Goal: Information Seeking & Learning: Check status

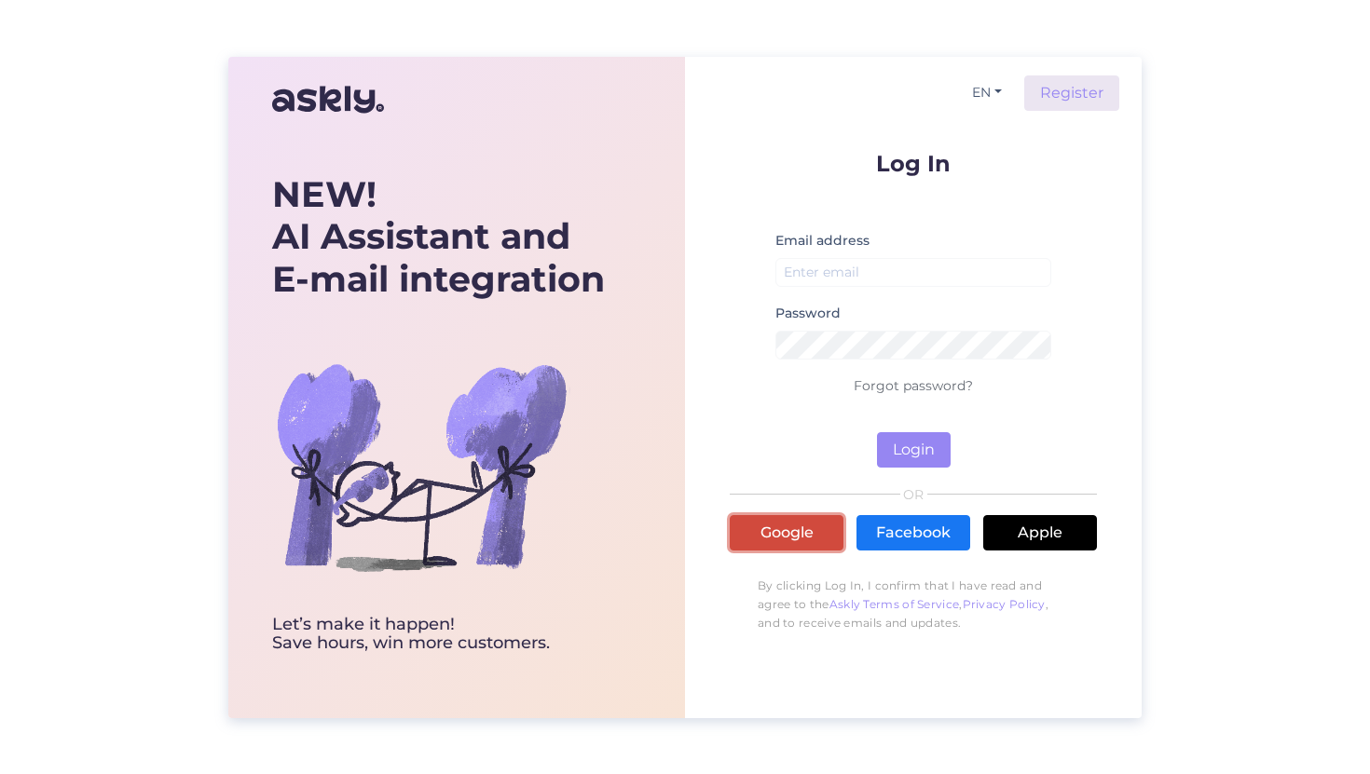
click at [774, 545] on link "Google" at bounding box center [787, 532] width 114 height 35
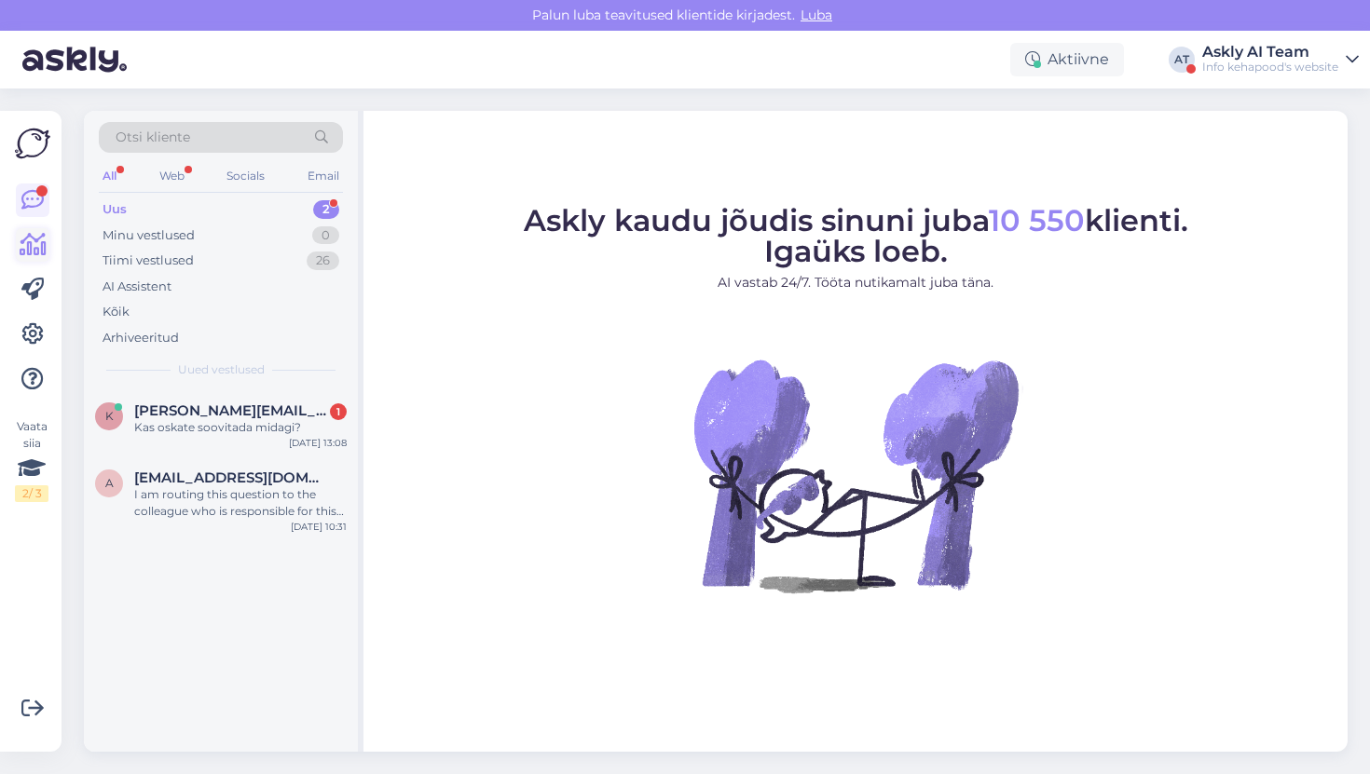
click at [27, 255] on icon at bounding box center [33, 245] width 27 height 22
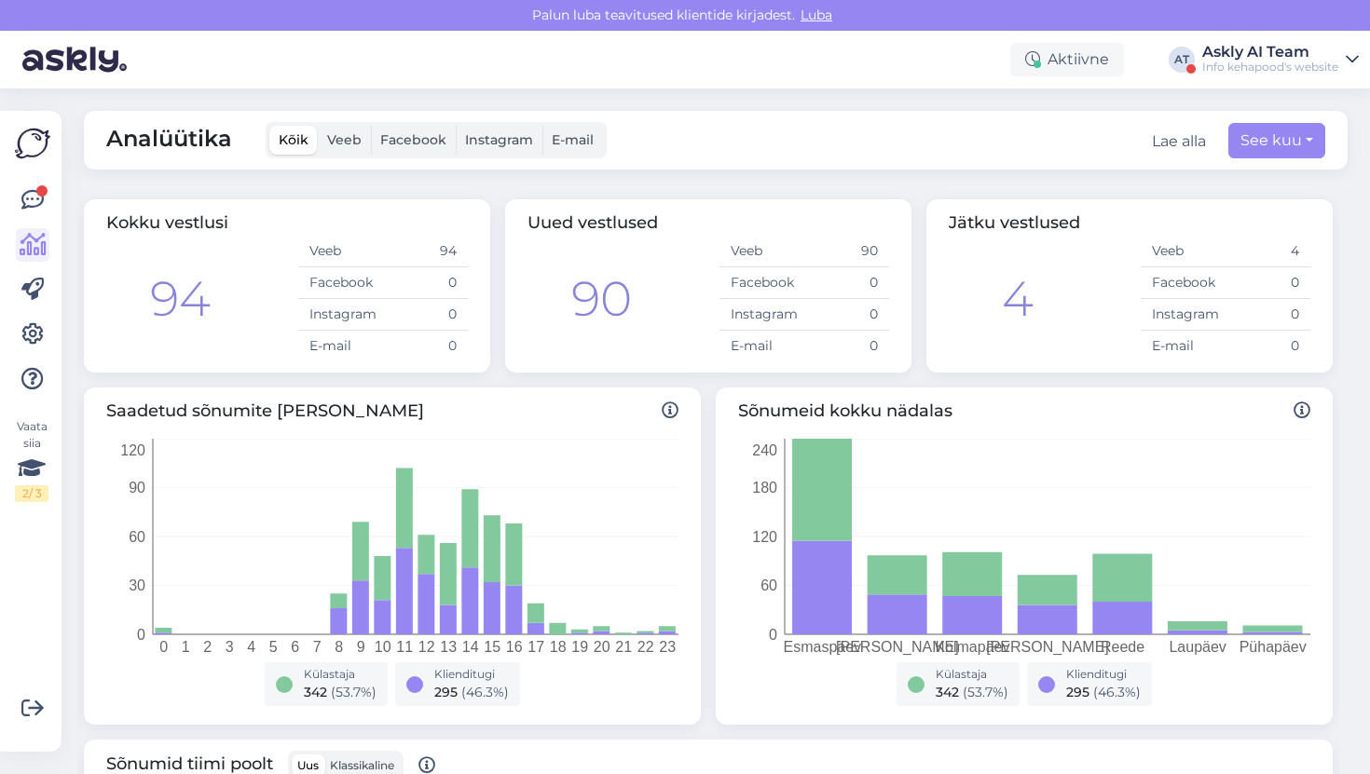
click at [1235, 47] on div "Askly AI Team" at bounding box center [1270, 52] width 136 height 15
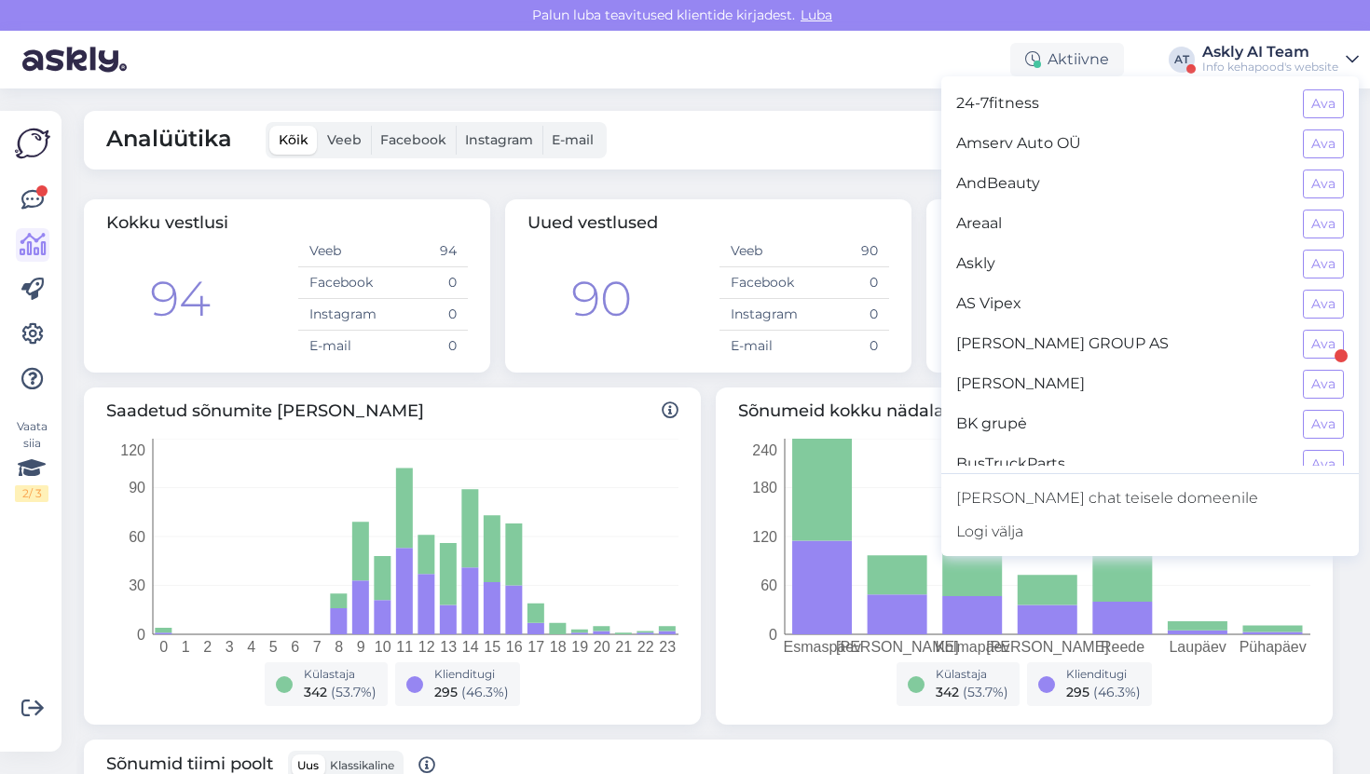
click at [770, 456] on tspan "240" at bounding box center [764, 451] width 25 height 16
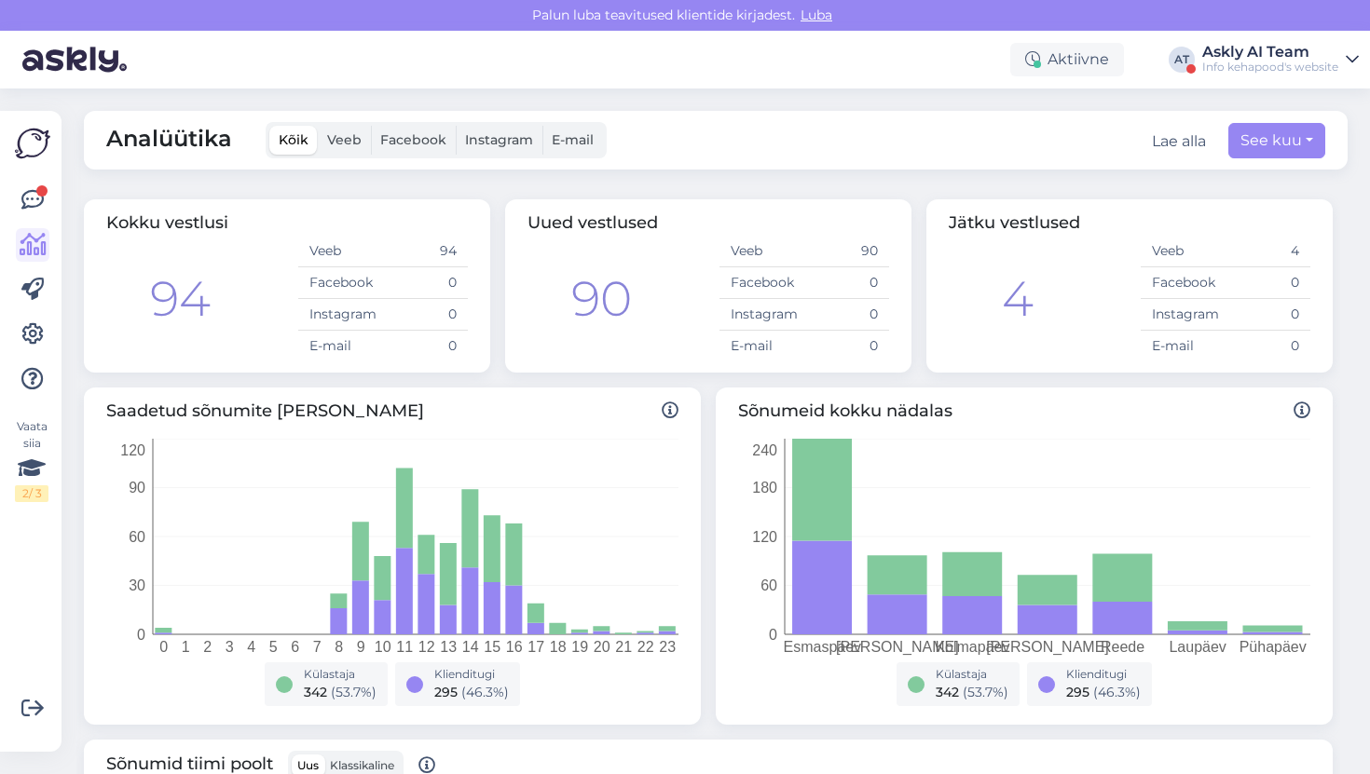
click at [1224, 65] on div "Info kehapood's website" at bounding box center [1270, 67] width 136 height 15
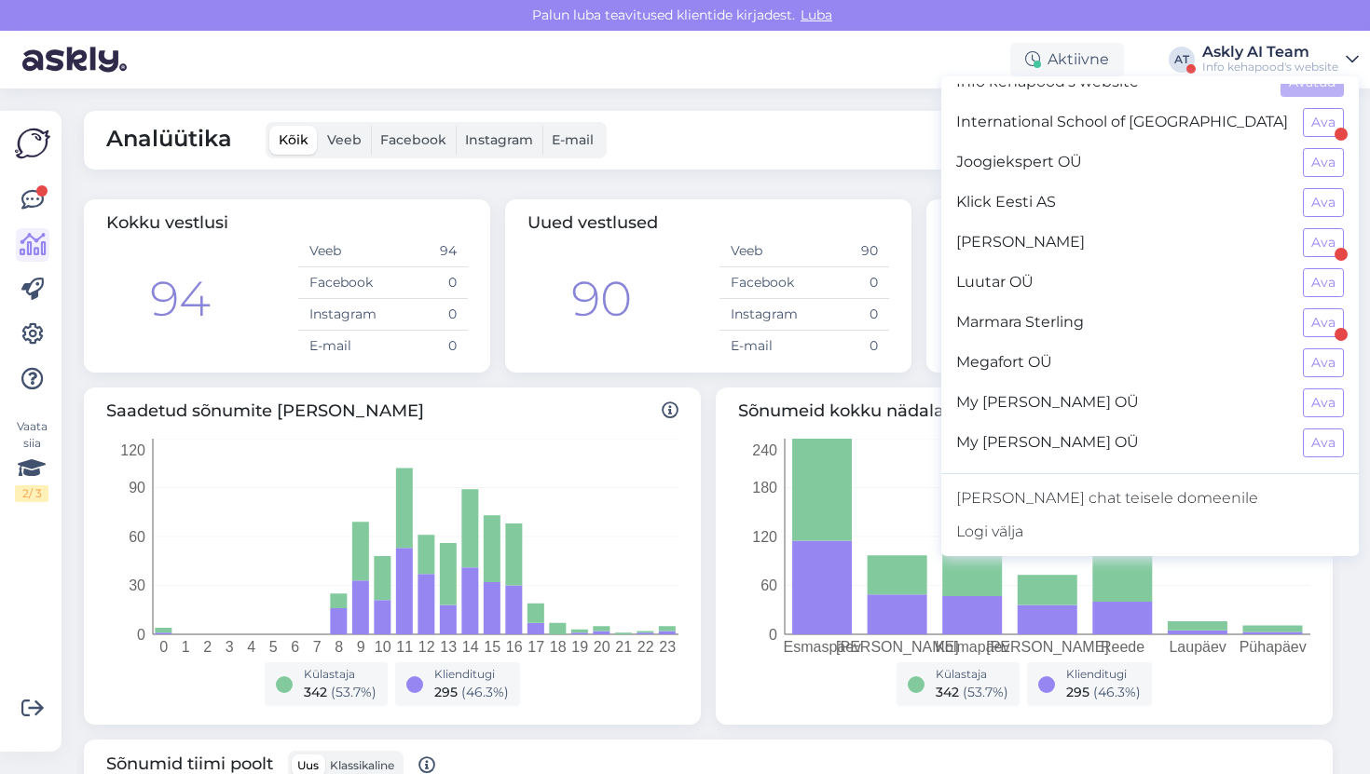
scroll to position [738, 0]
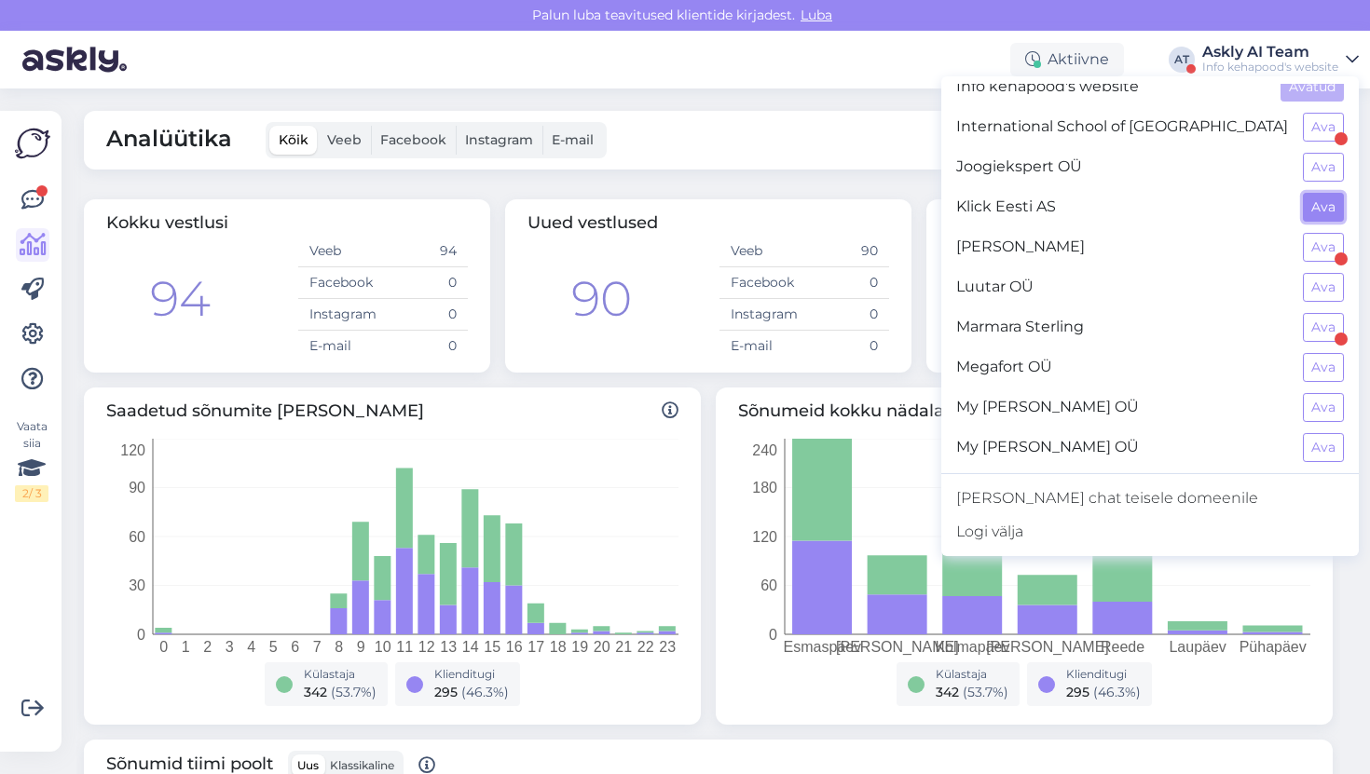
click at [1304, 211] on button "Ava" at bounding box center [1322, 207] width 41 height 29
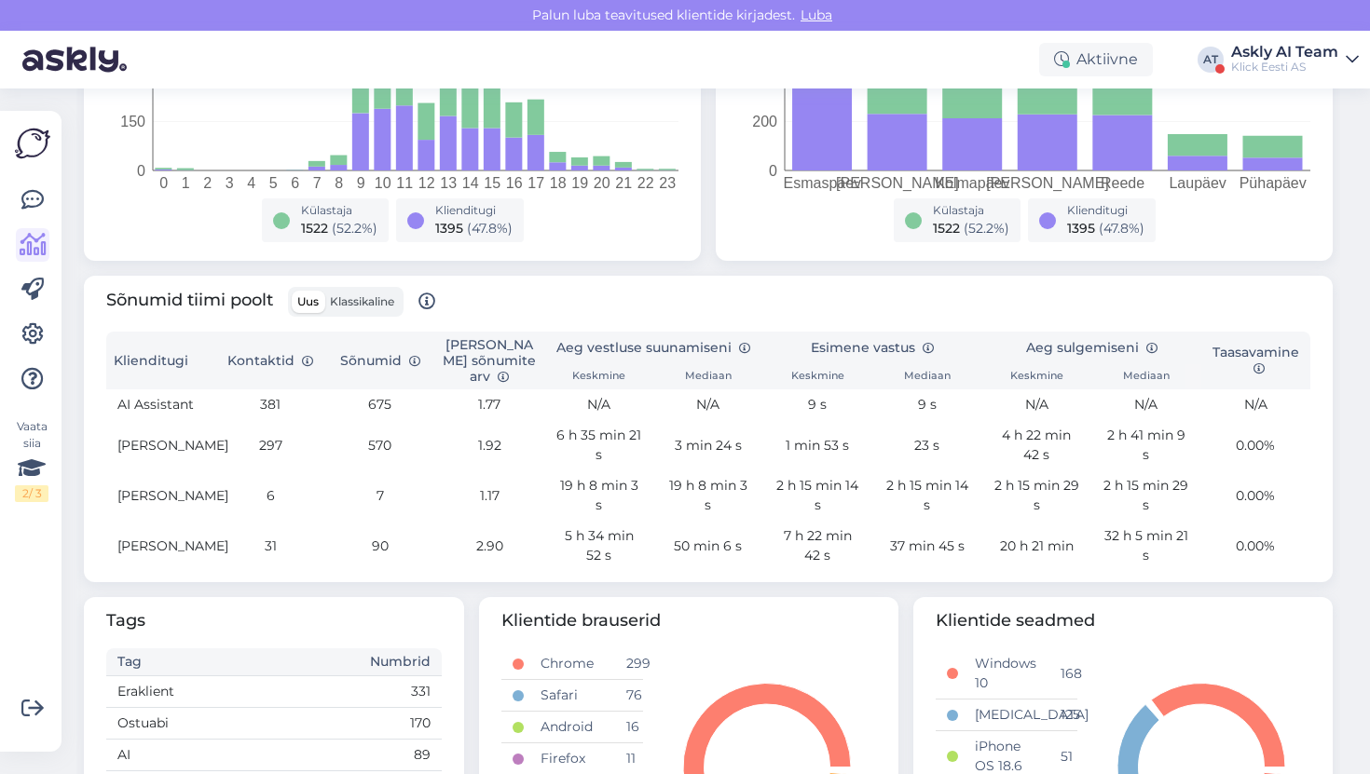
scroll to position [418, 0]
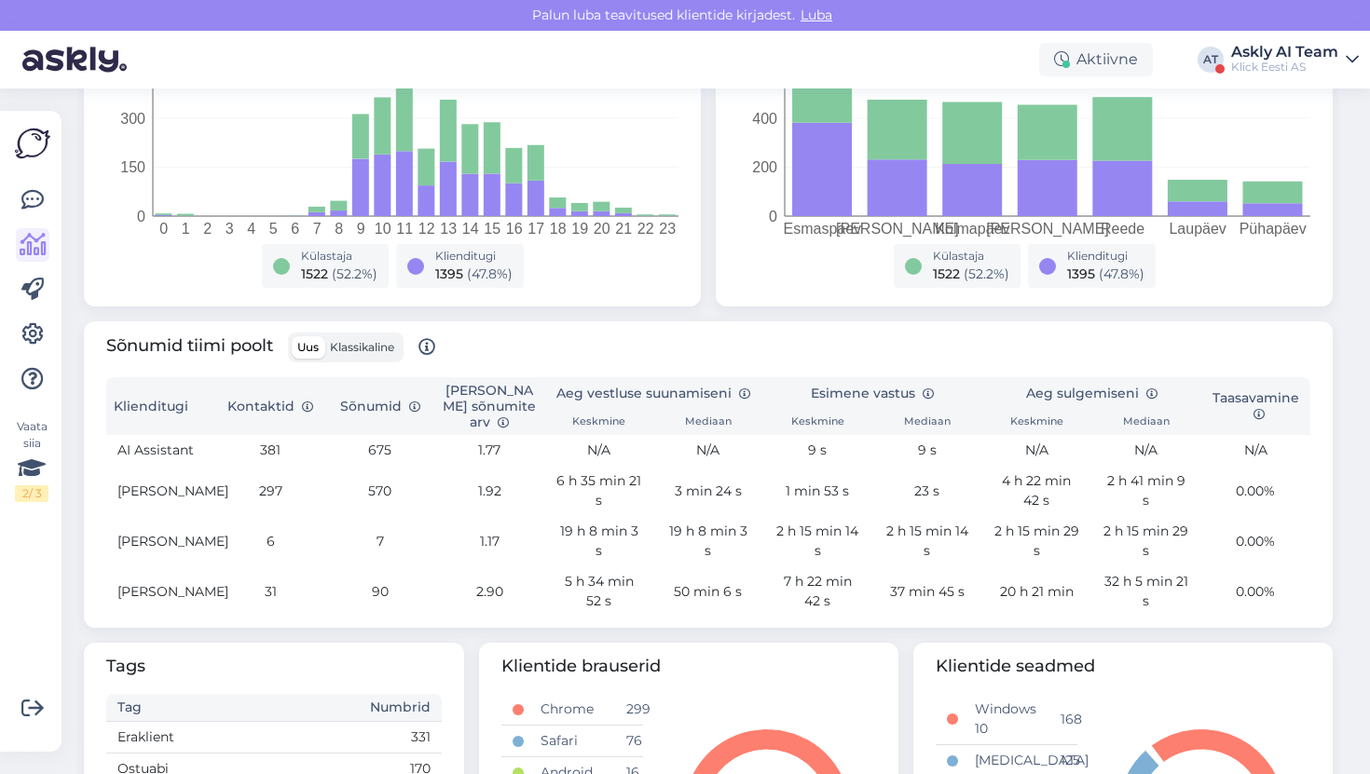
click at [1252, 82] on div "Aktiivne AT Askly AI Team Klick Eesti AS" at bounding box center [685, 60] width 1370 height 58
click at [1252, 72] on div "Klick Eesti AS" at bounding box center [1284, 67] width 107 height 15
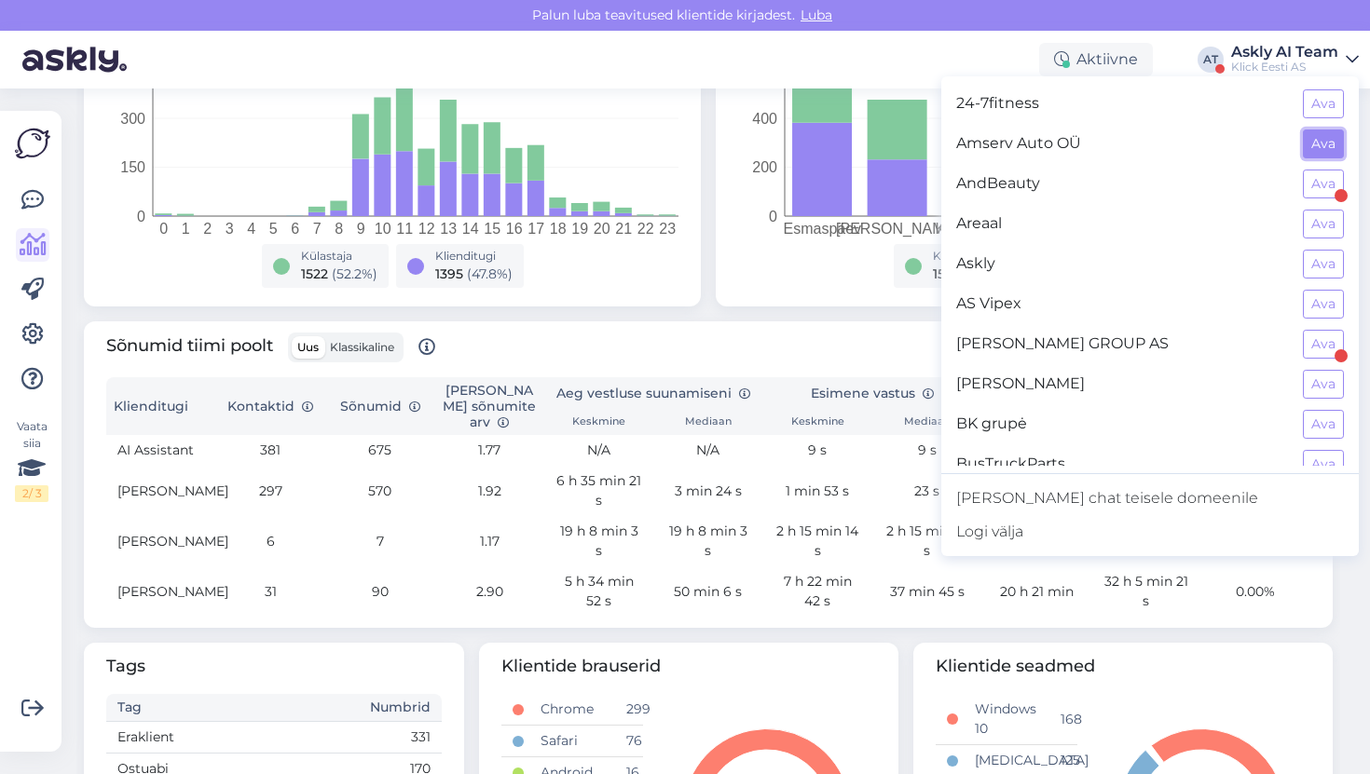
click at [1321, 147] on button "Ava" at bounding box center [1322, 144] width 41 height 29
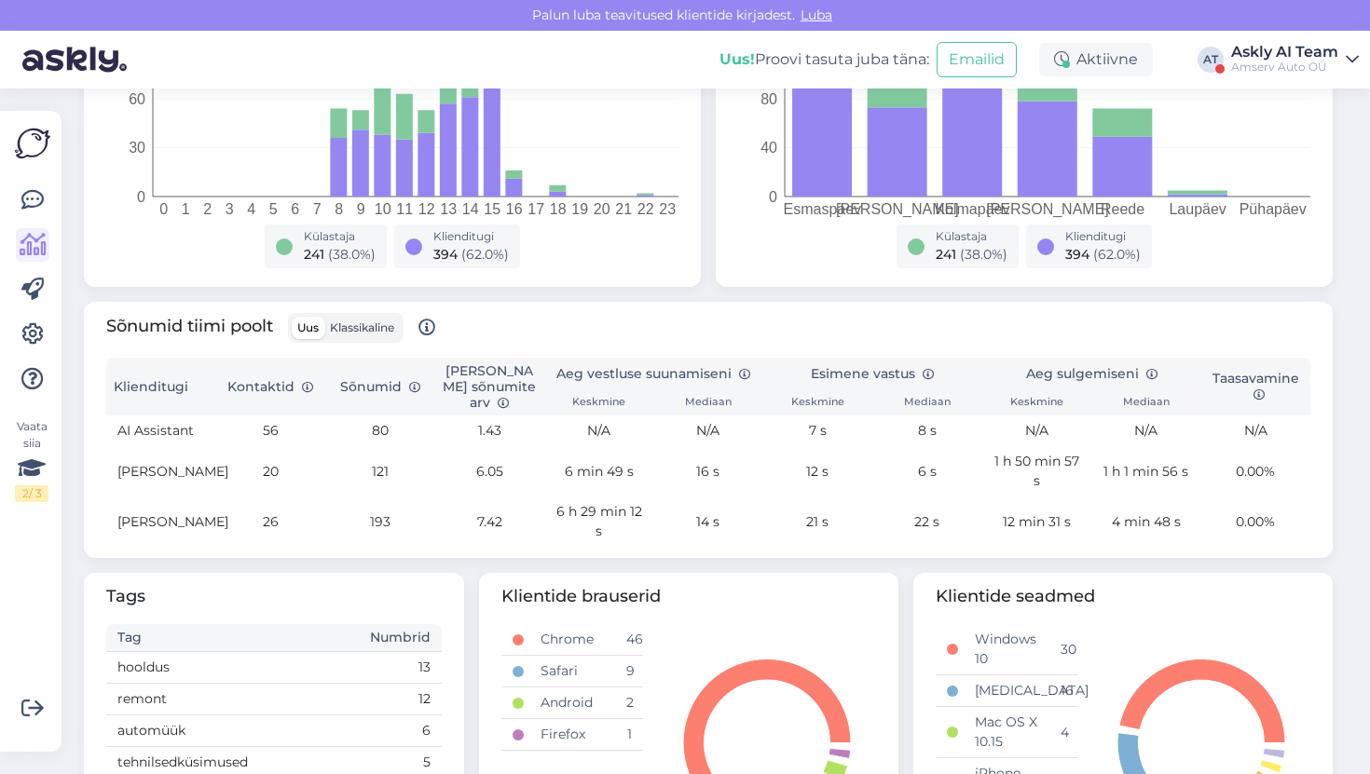
scroll to position [102, 0]
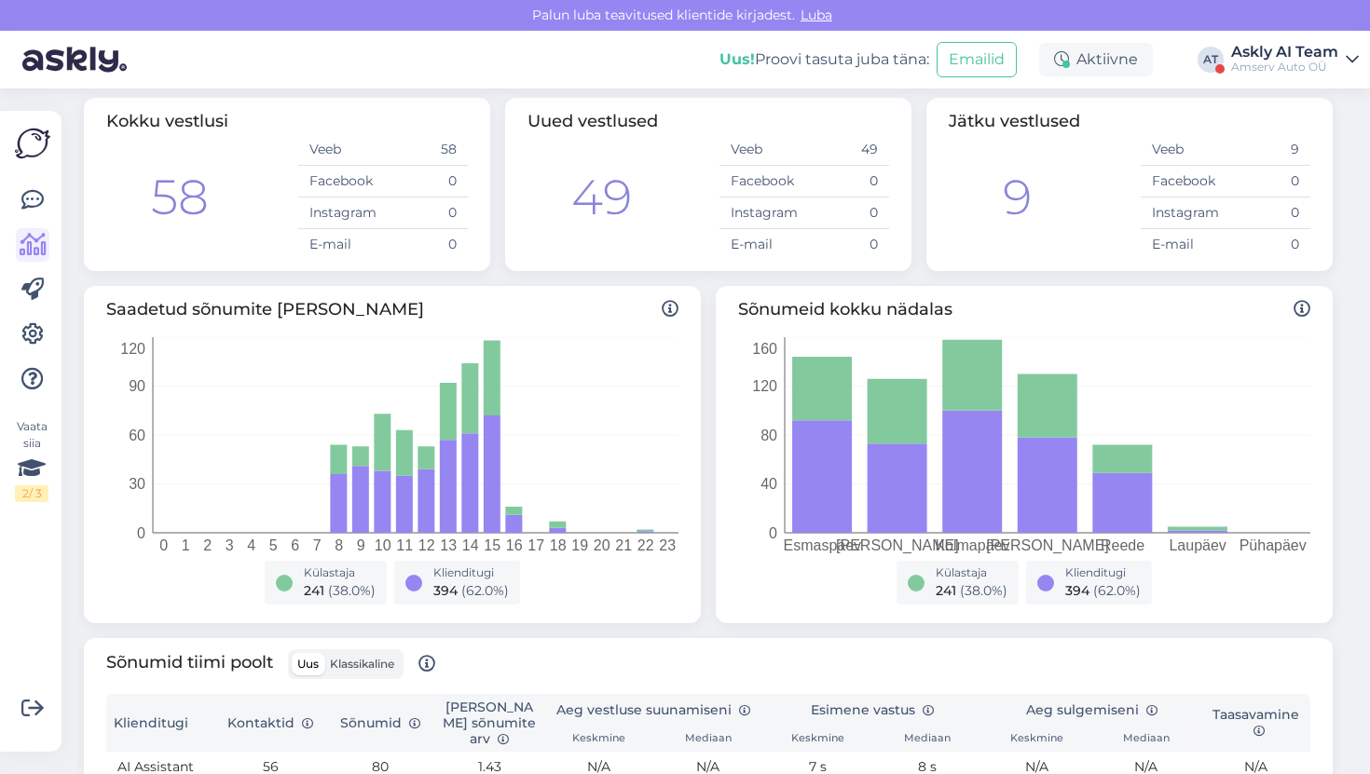
click at [1280, 47] on div "Askly AI Team" at bounding box center [1284, 52] width 107 height 15
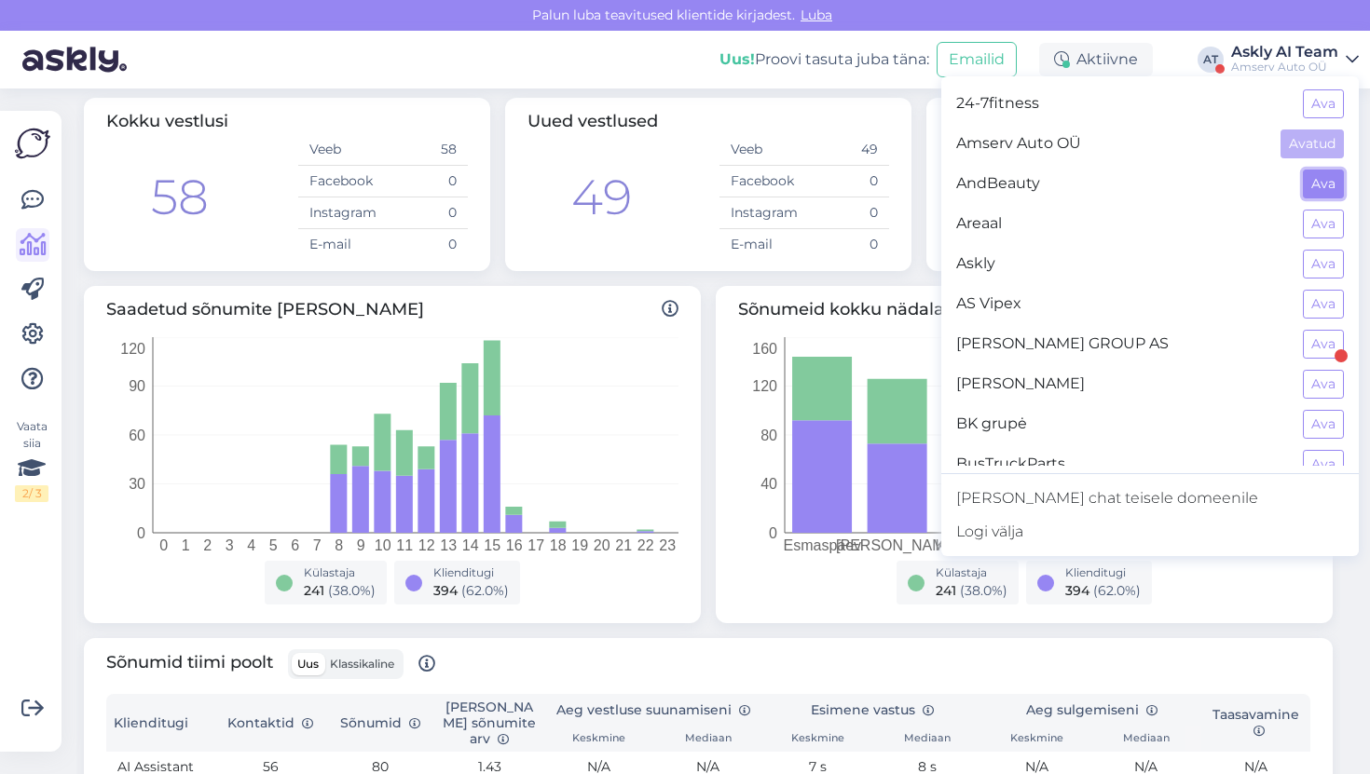
click at [1336, 197] on button "Ava" at bounding box center [1322, 184] width 41 height 29
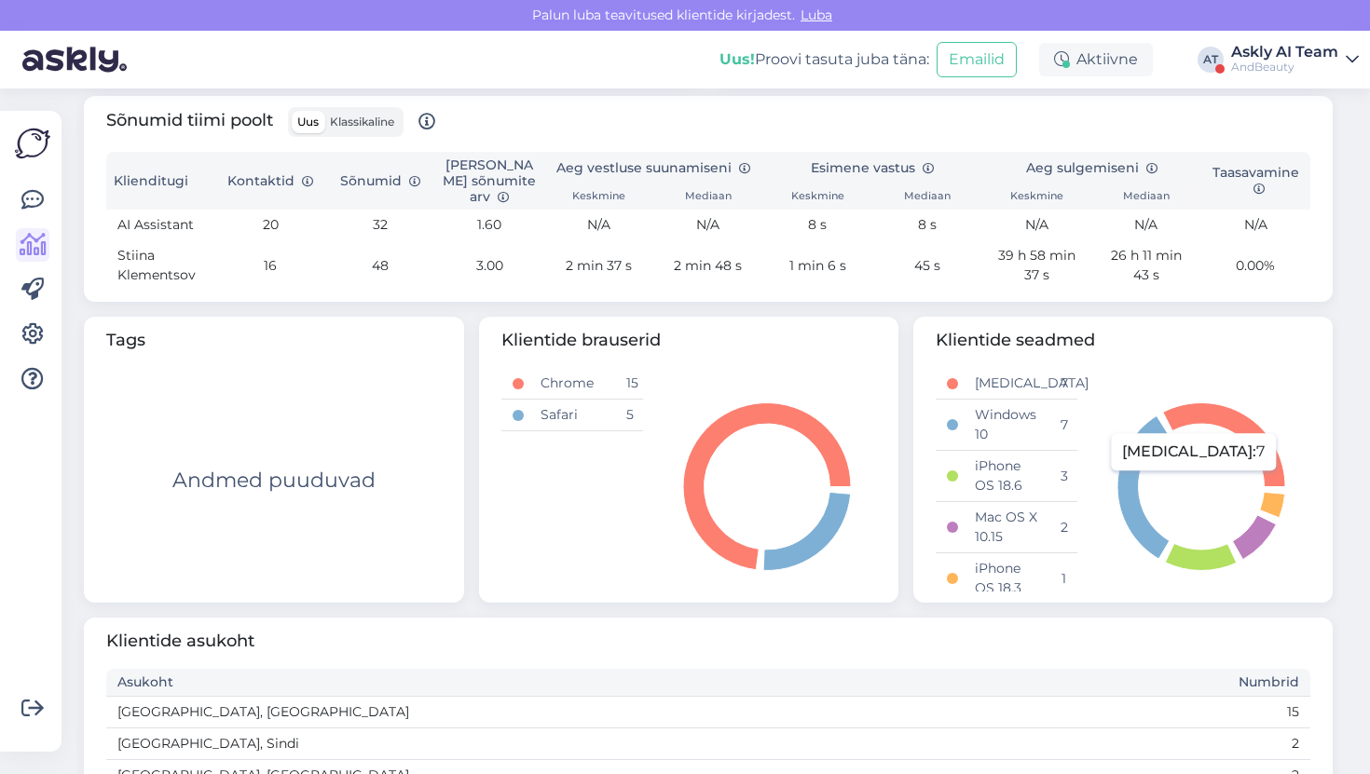
scroll to position [640, 0]
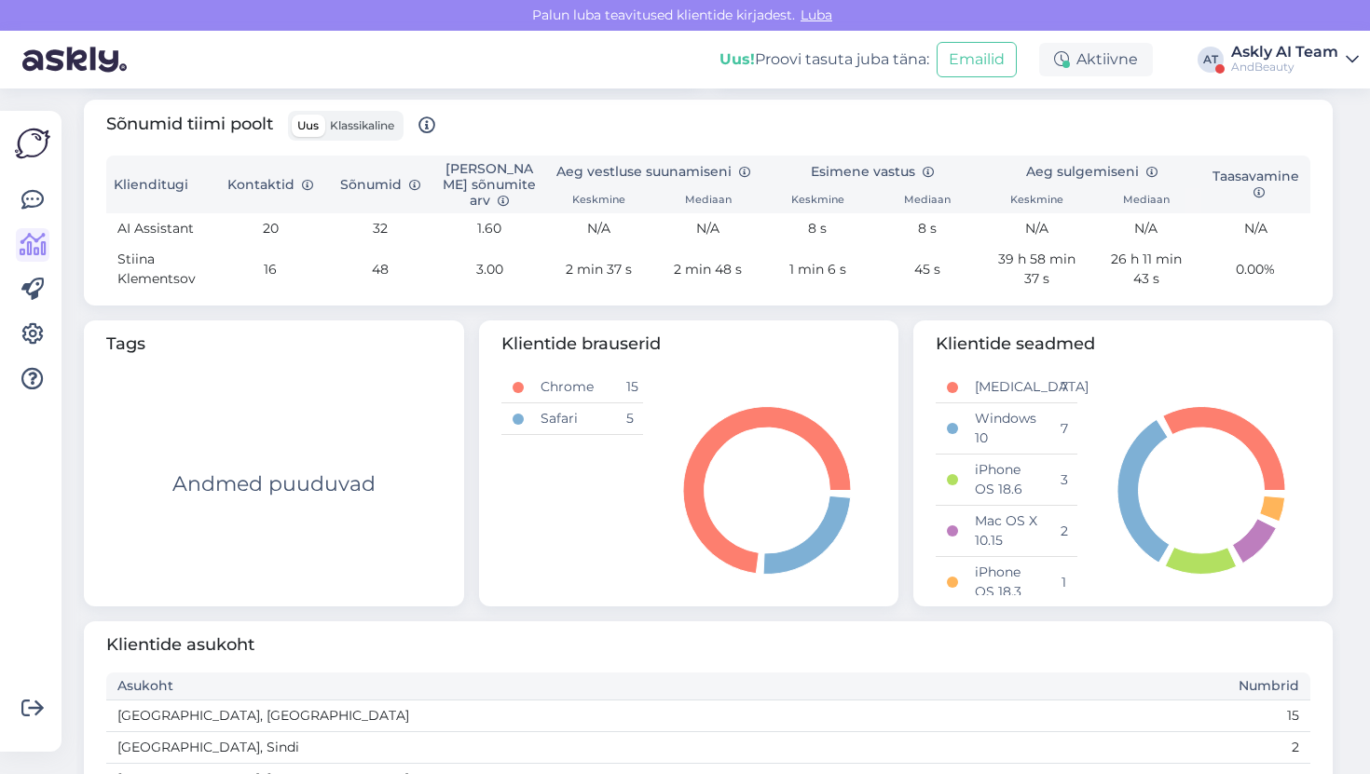
click at [1270, 60] on div "AndBeauty" at bounding box center [1284, 67] width 107 height 15
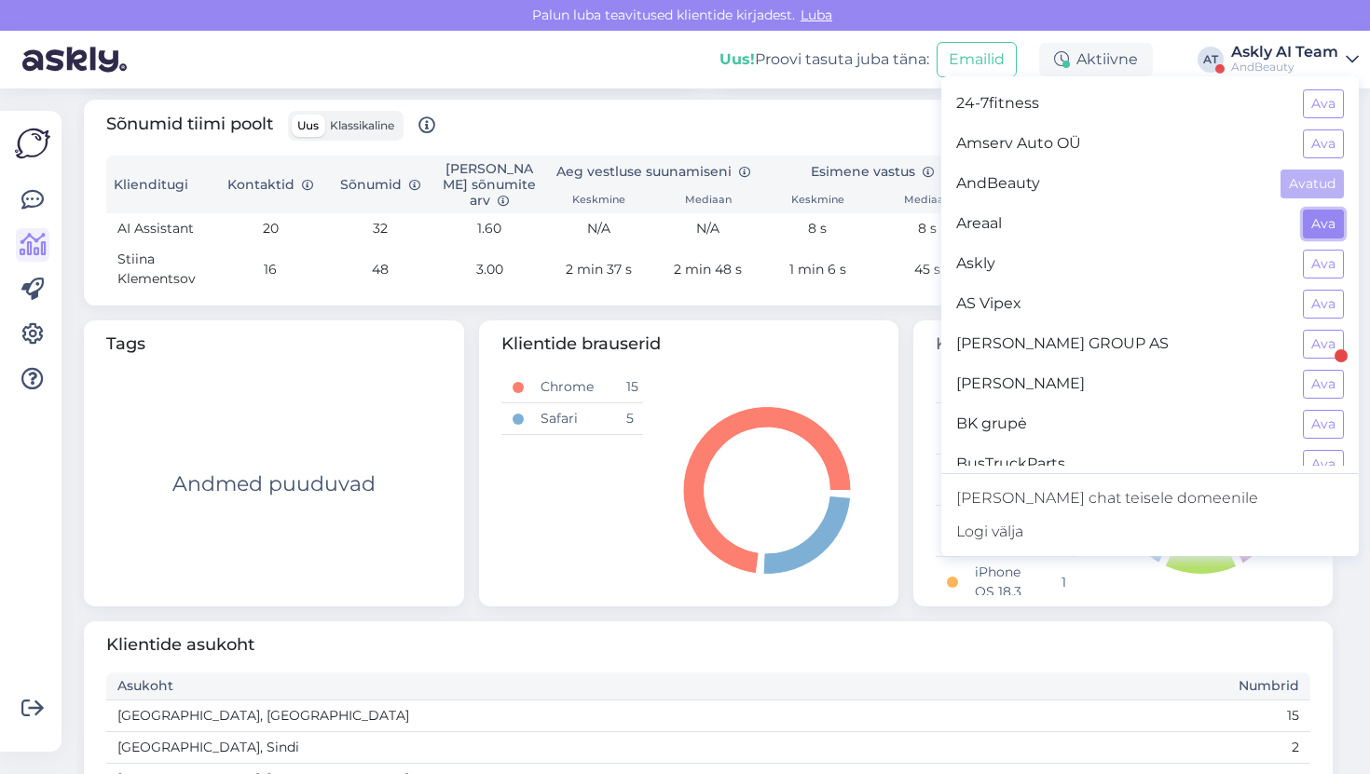
click at [1305, 214] on button "Ava" at bounding box center [1322, 224] width 41 height 29
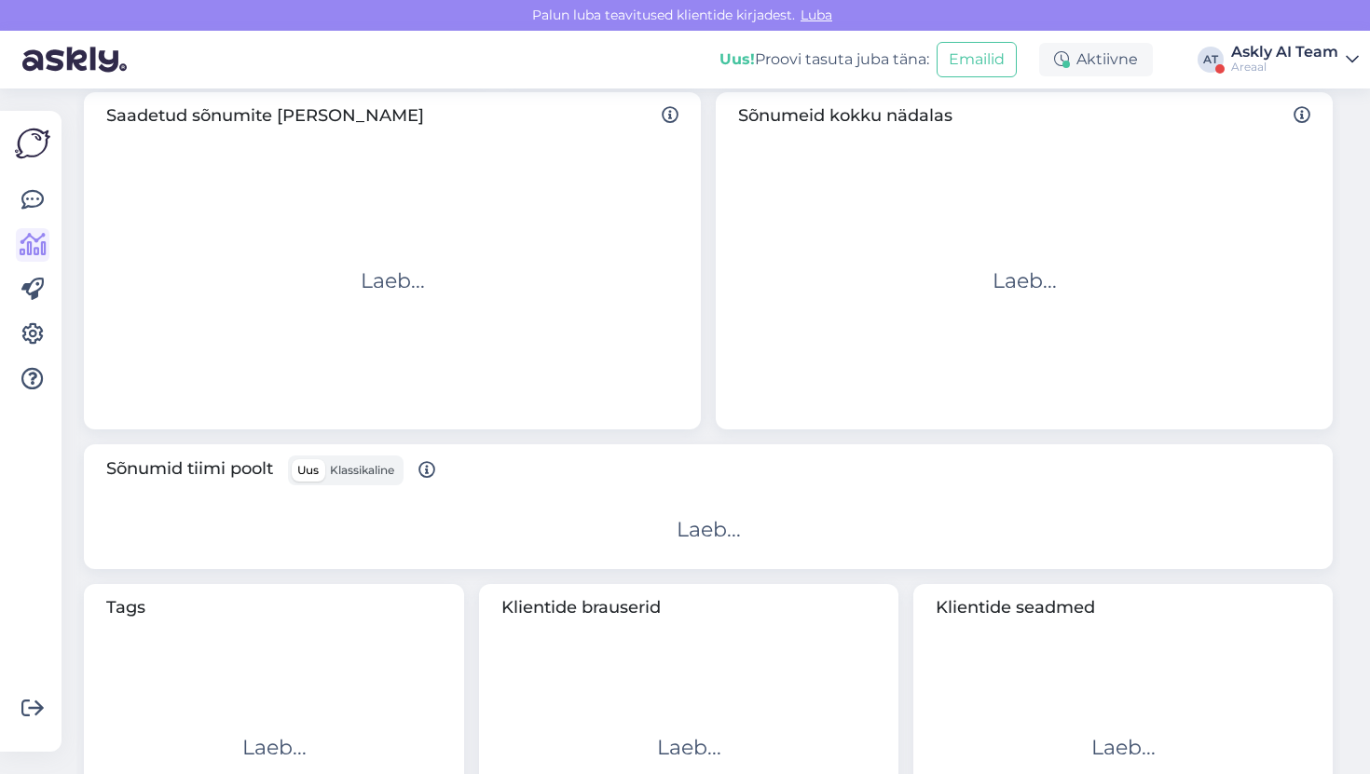
scroll to position [526, 0]
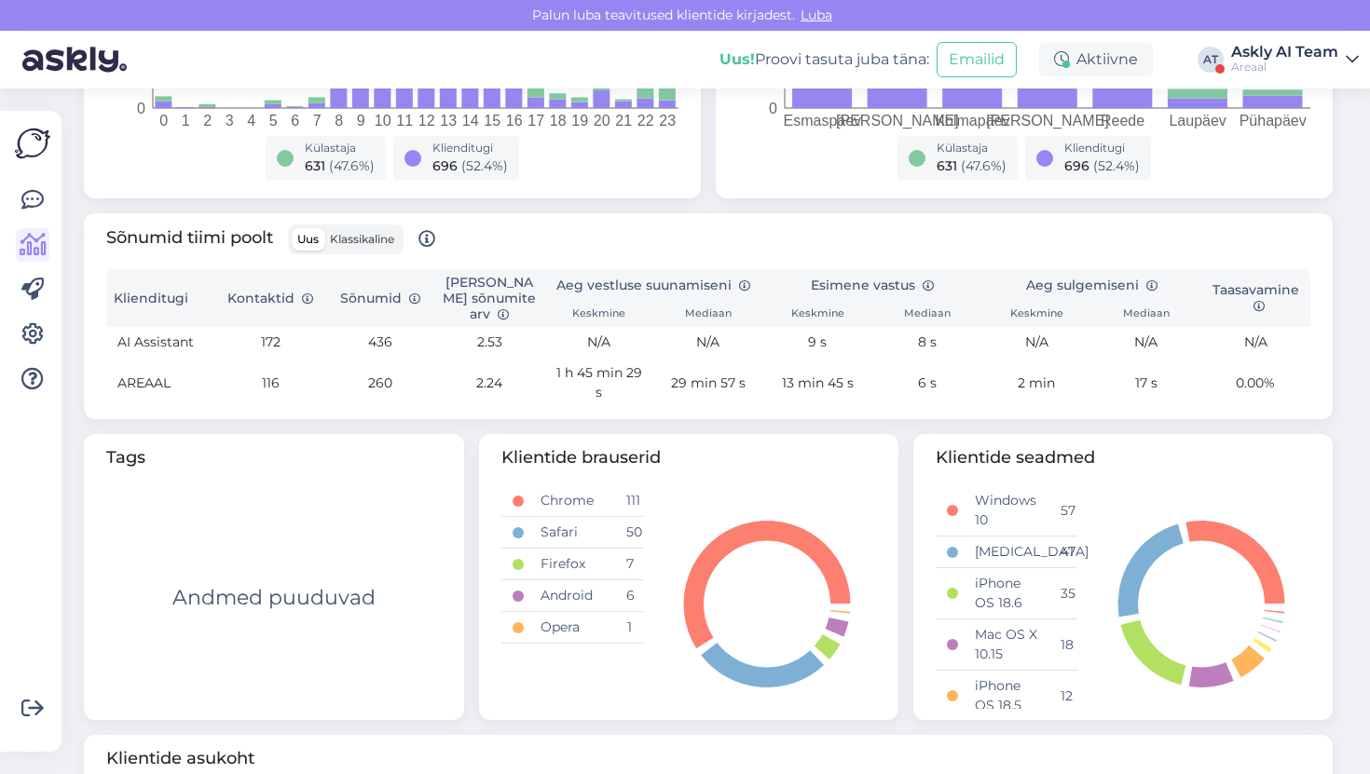
click at [1293, 61] on div "Areaal" at bounding box center [1284, 67] width 107 height 15
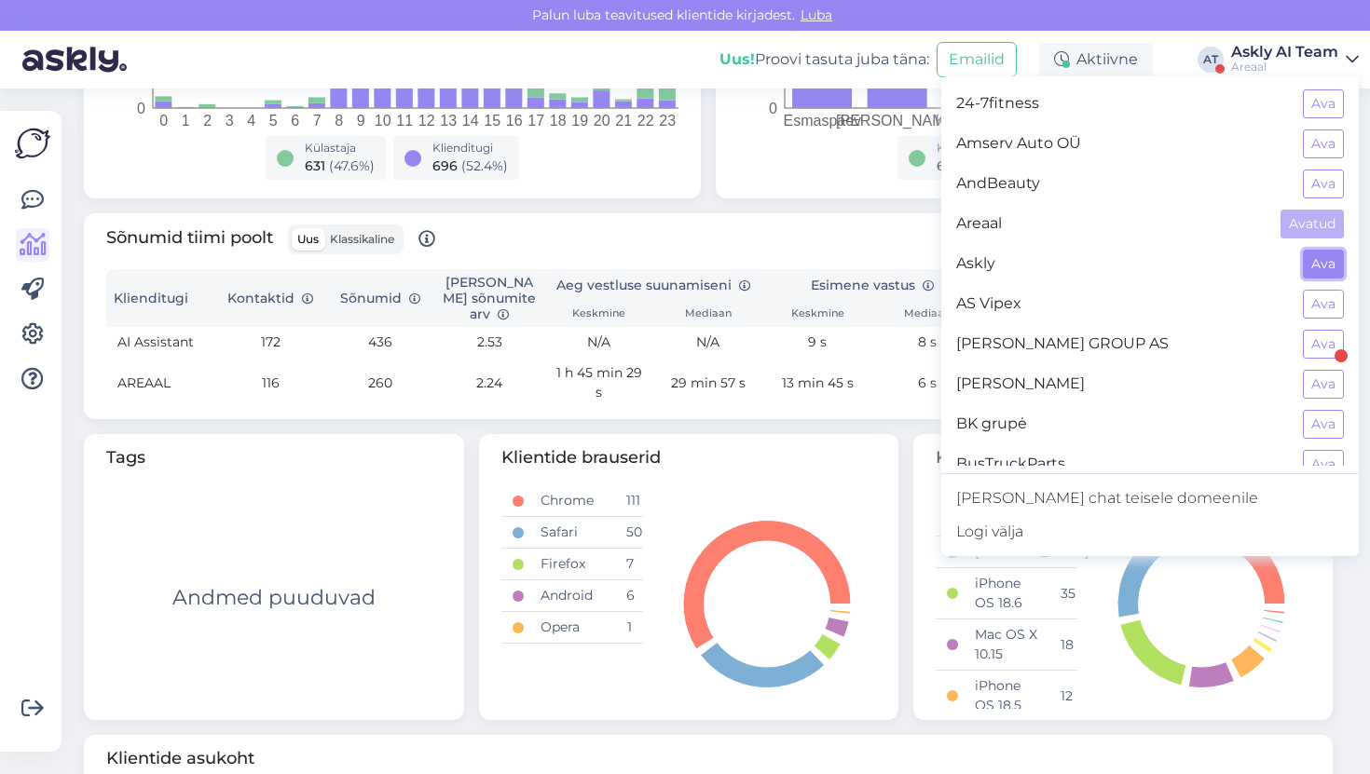
click at [1330, 255] on button "Ava" at bounding box center [1322, 264] width 41 height 29
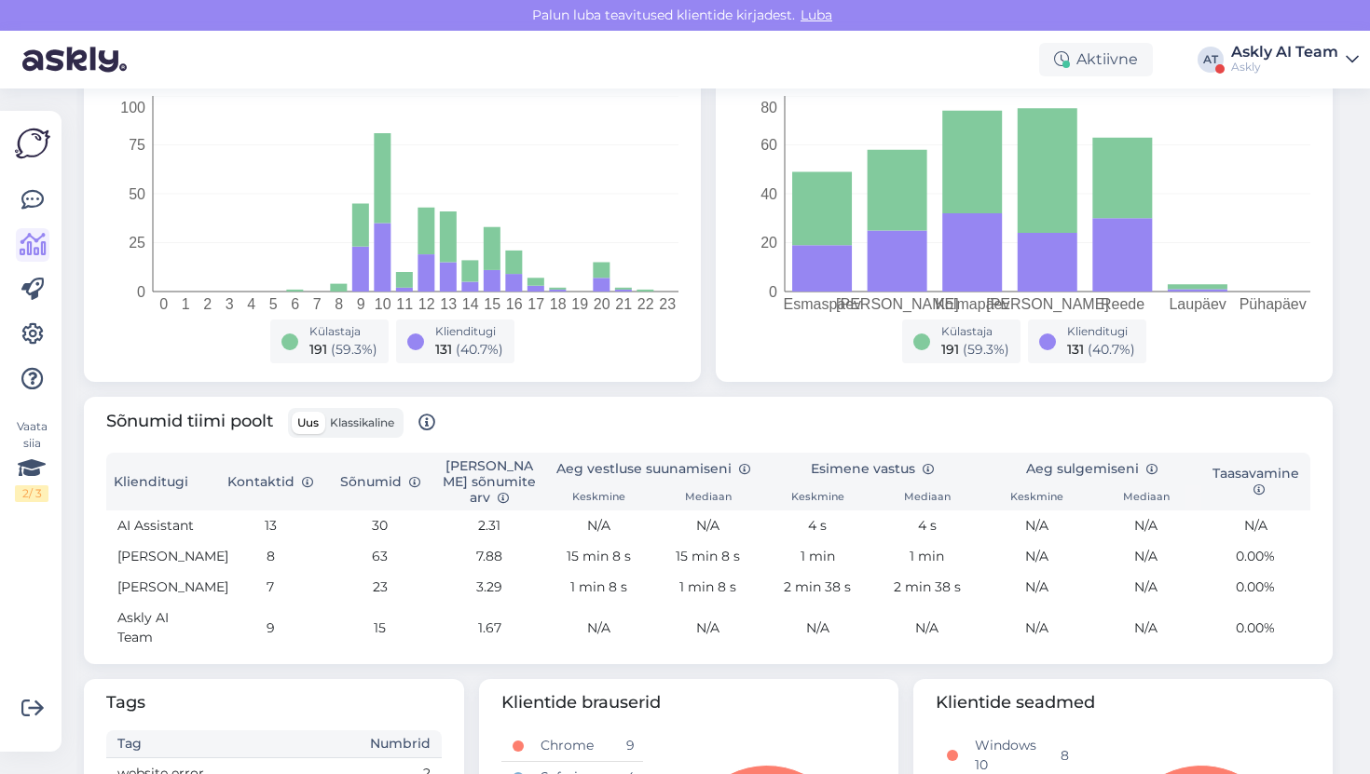
scroll to position [315, 0]
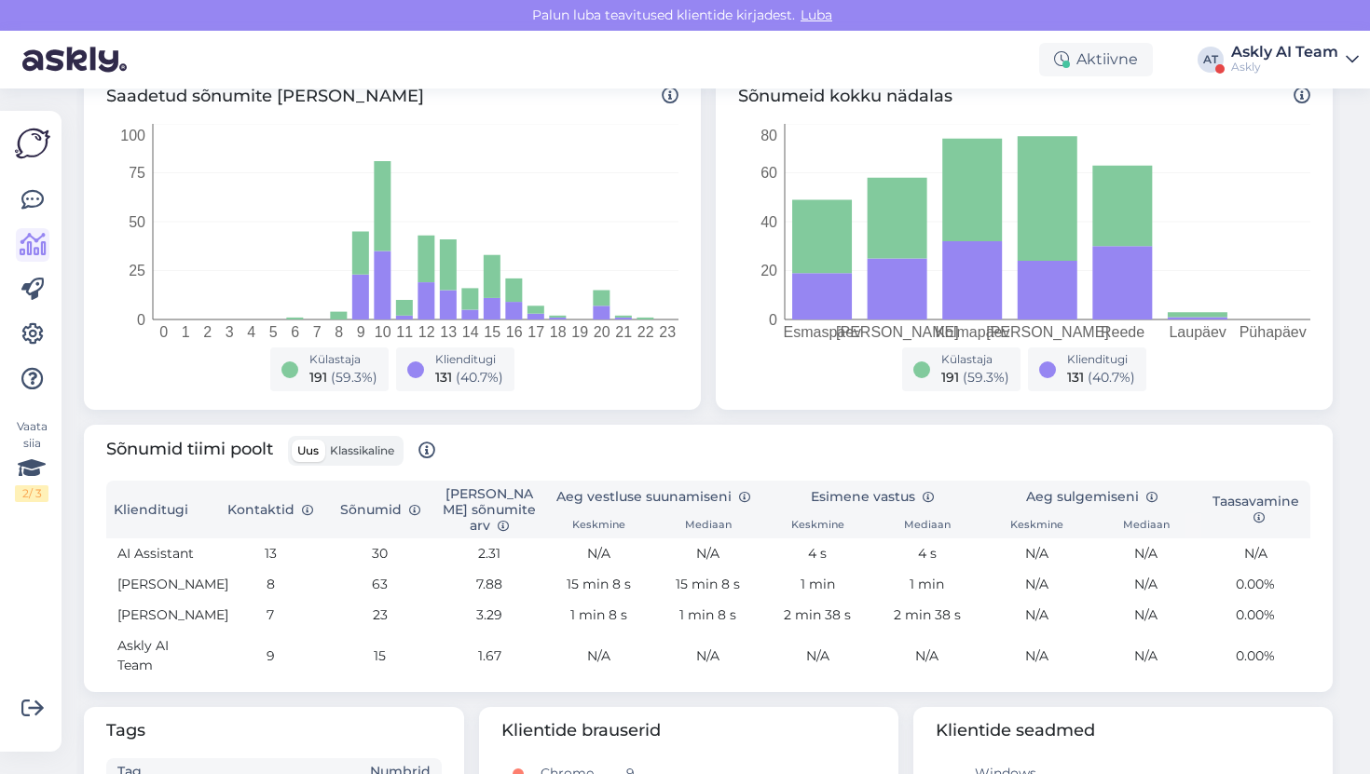
click at [1297, 45] on div "Askly AI Team" at bounding box center [1284, 52] width 107 height 15
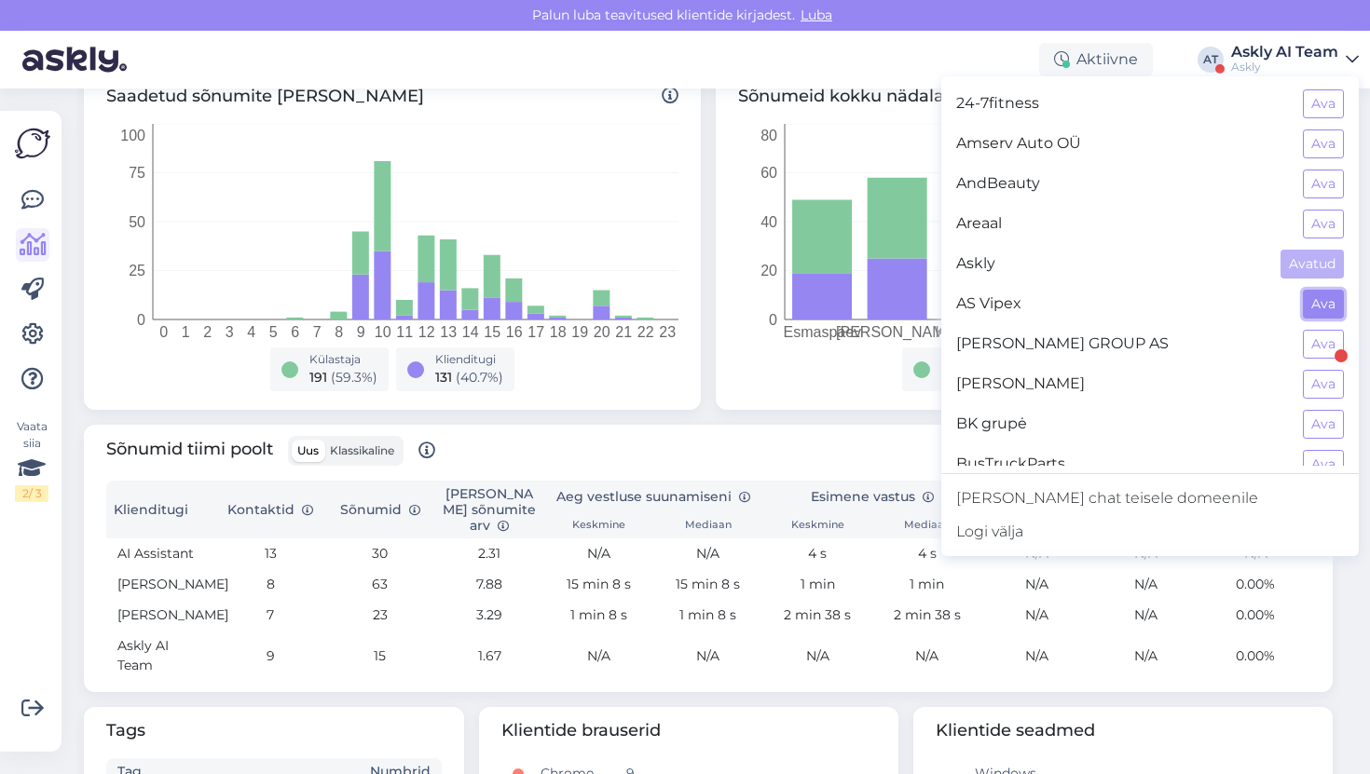
click at [1322, 316] on button "Ava" at bounding box center [1322, 304] width 41 height 29
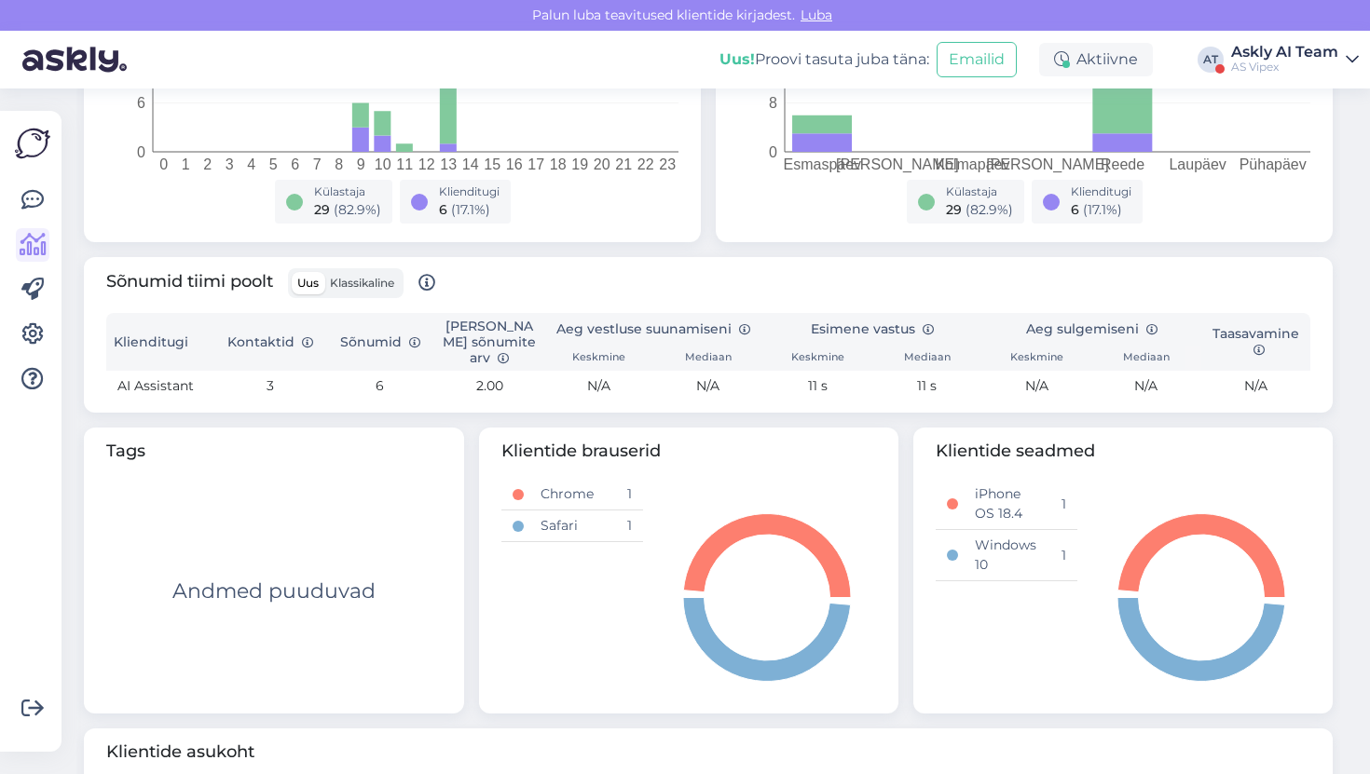
scroll to position [470, 0]
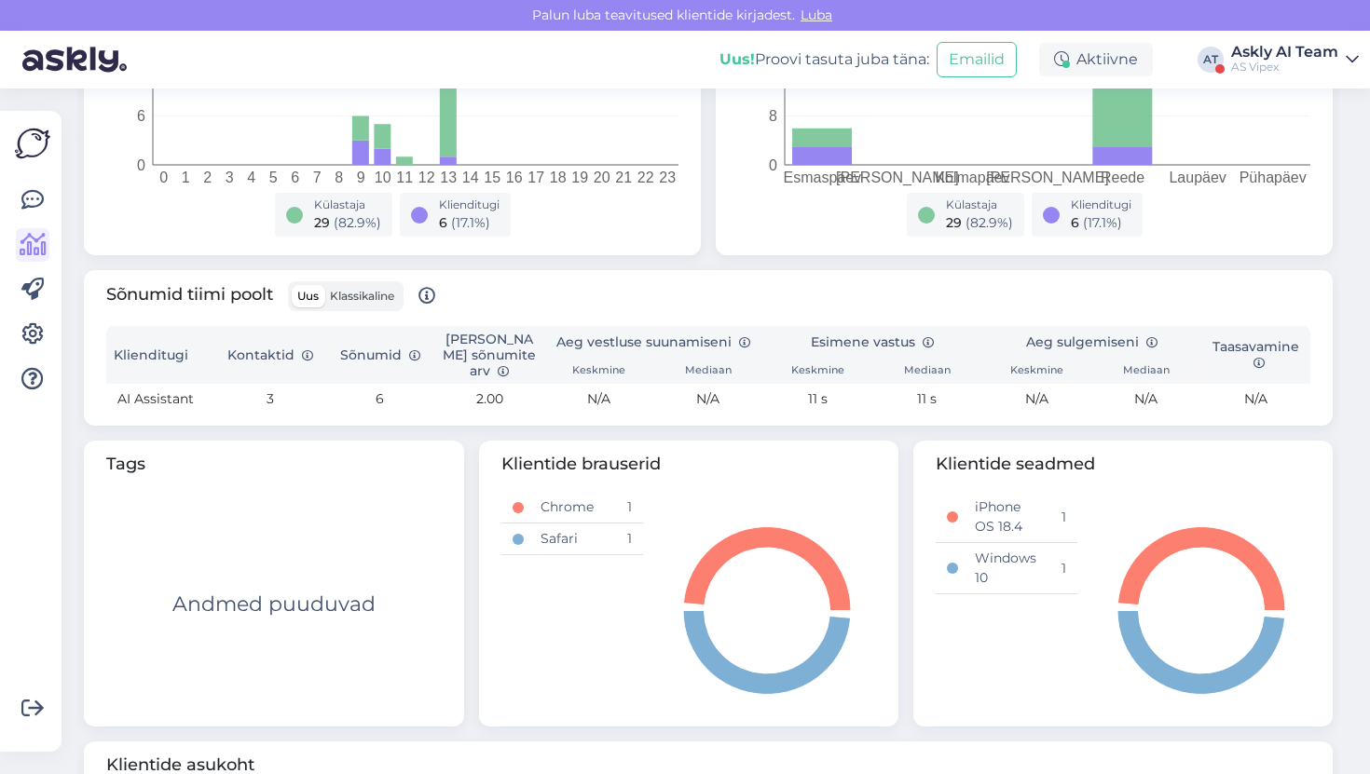
click at [1268, 70] on div "AS Vipex" at bounding box center [1284, 67] width 107 height 15
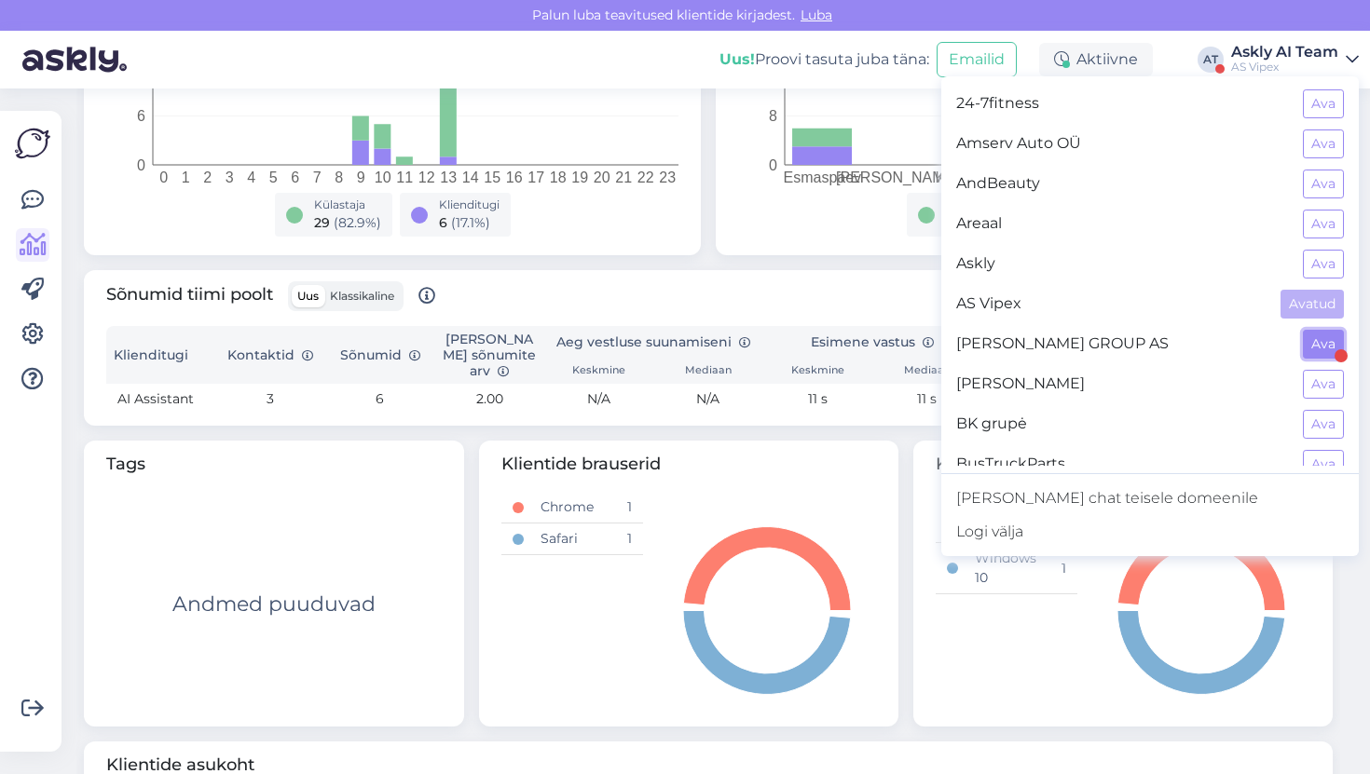
click at [1324, 355] on button "Ava" at bounding box center [1322, 344] width 41 height 29
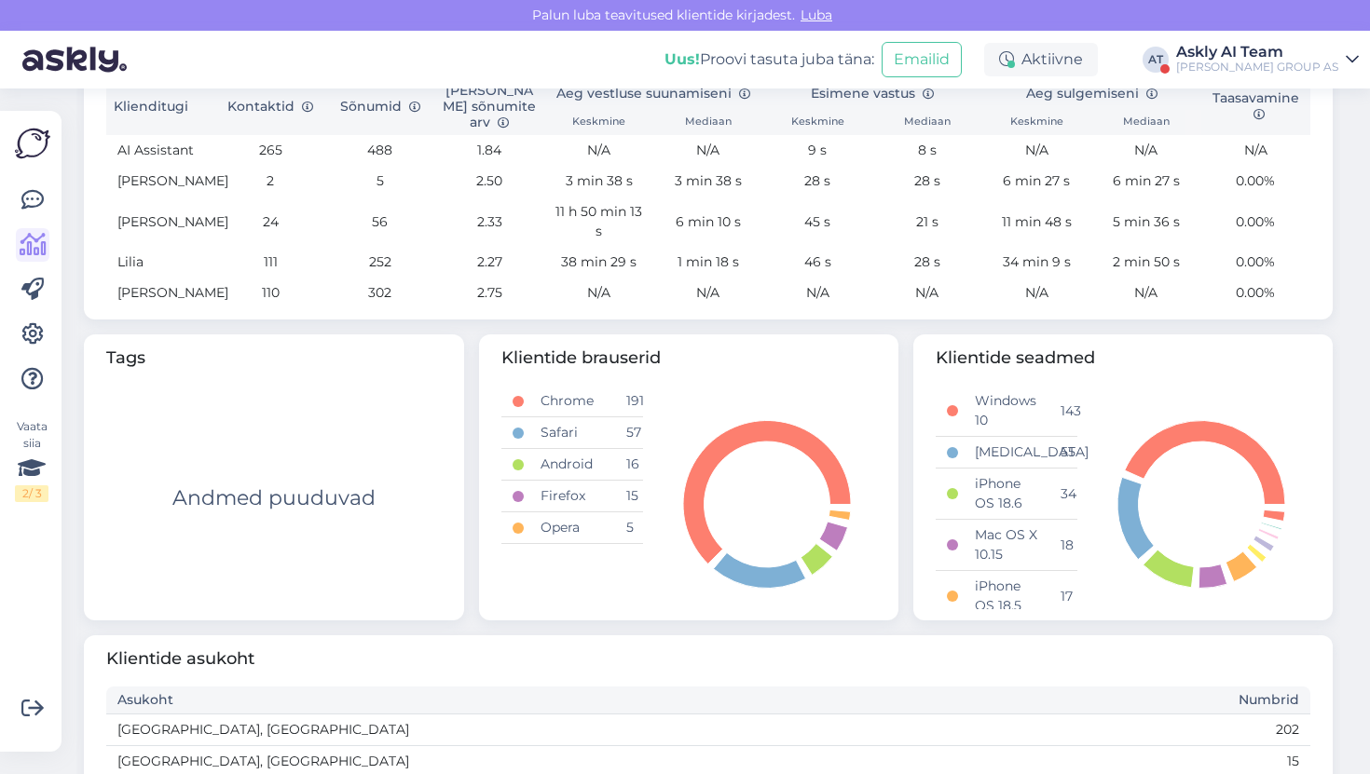
scroll to position [675, 0]
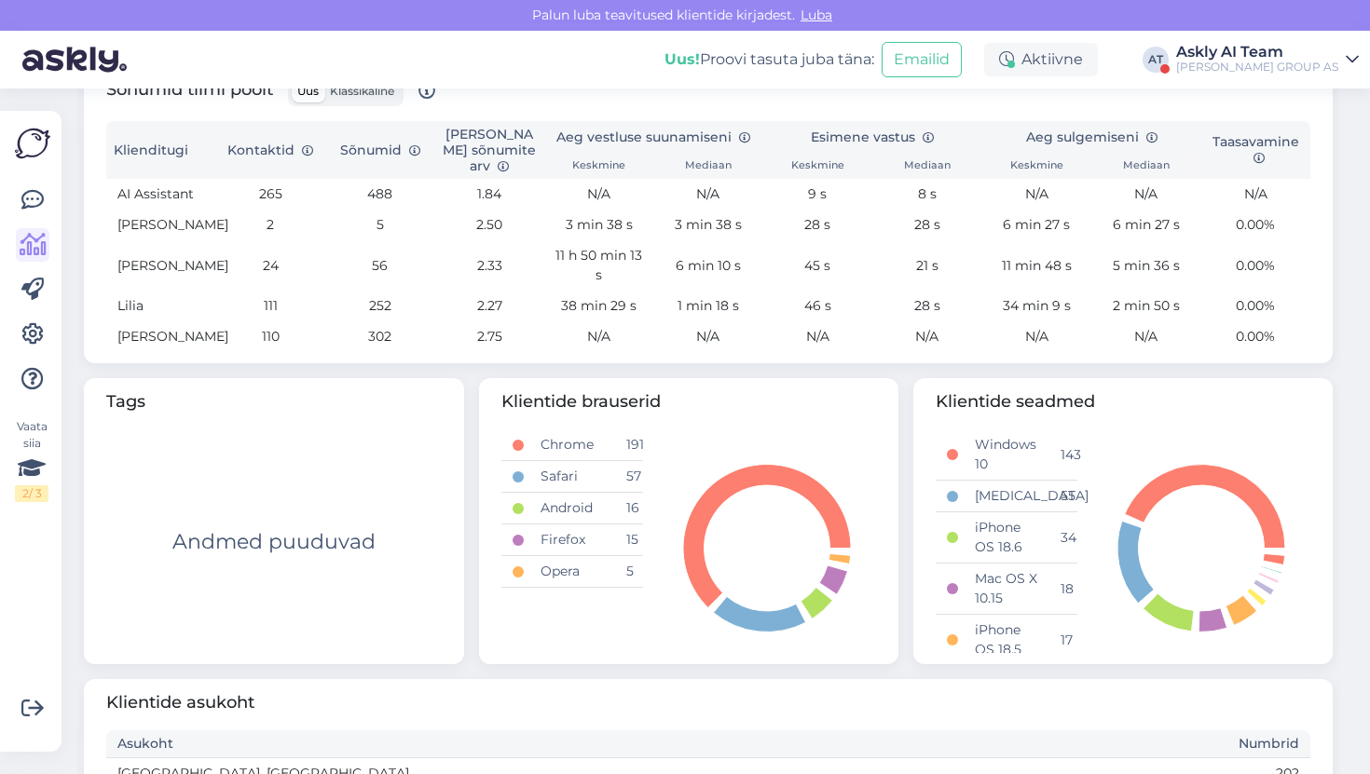
click at [1284, 62] on div "BAUHOF GROUP AS" at bounding box center [1257, 67] width 162 height 15
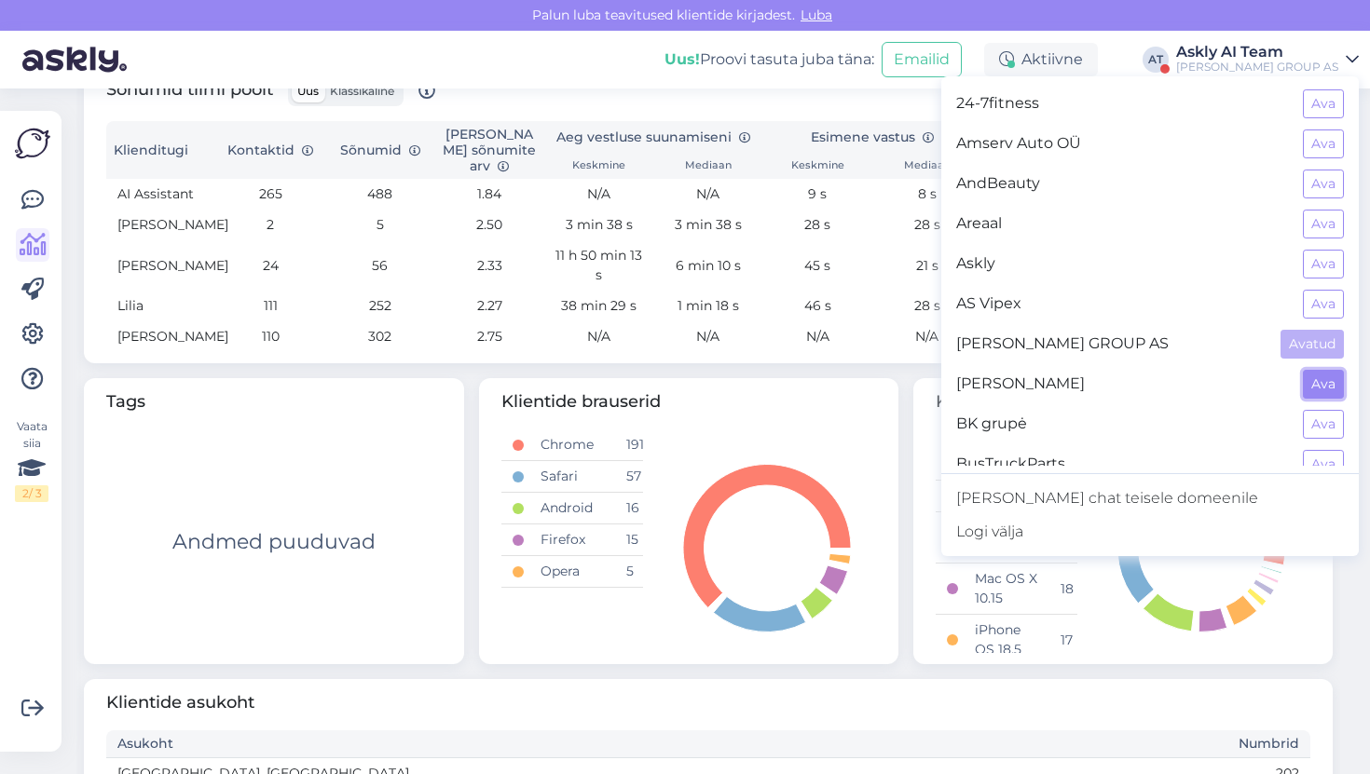
click at [1307, 393] on button "Ava" at bounding box center [1322, 384] width 41 height 29
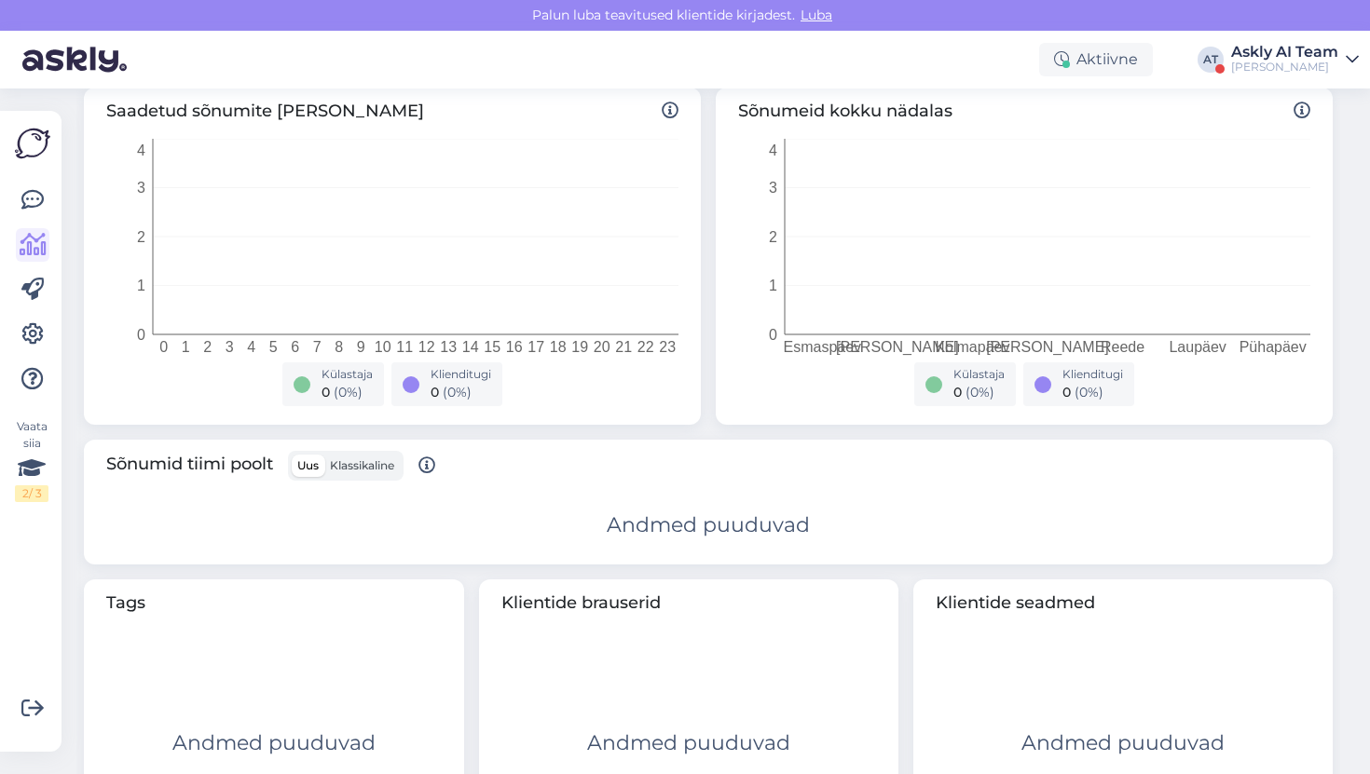
scroll to position [475, 0]
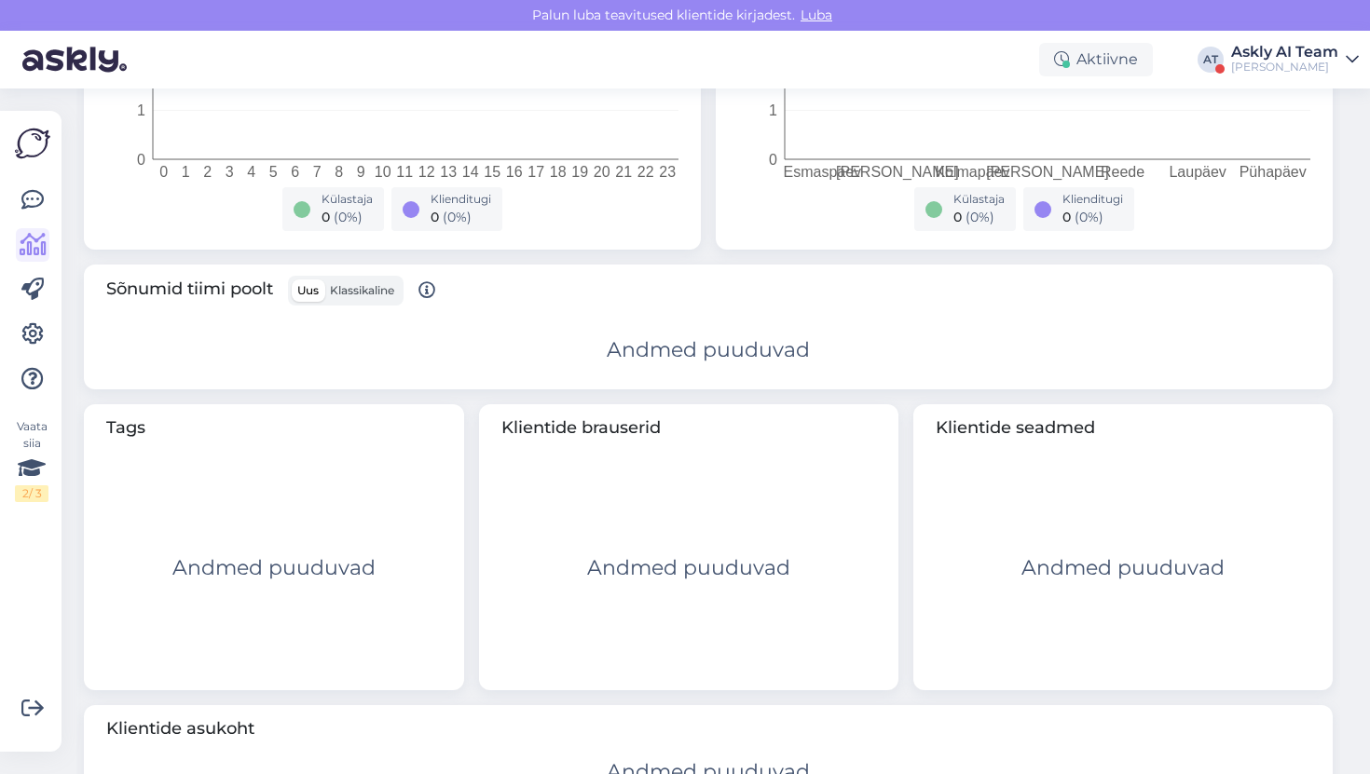
click at [1297, 63] on div "Bilaina OÜ" at bounding box center [1284, 67] width 107 height 15
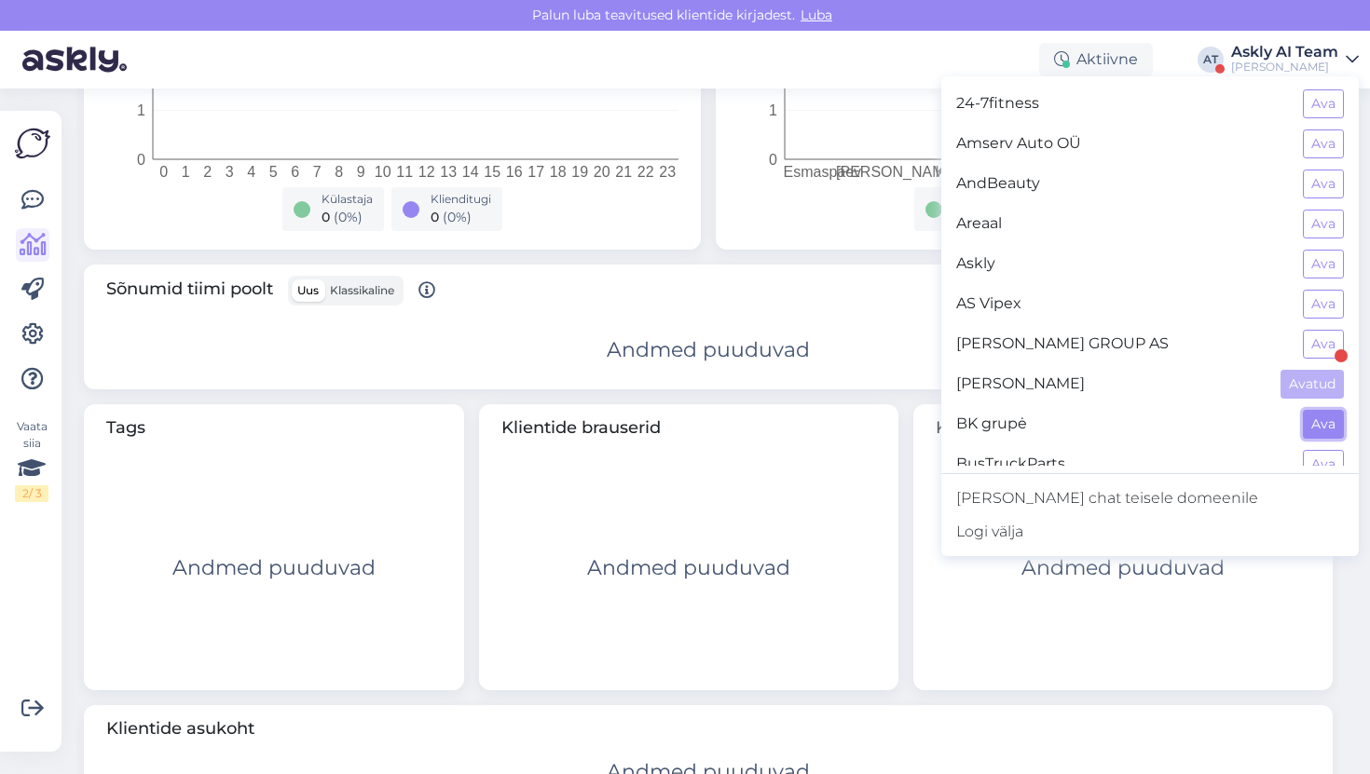
click at [1313, 418] on button "Ava" at bounding box center [1322, 424] width 41 height 29
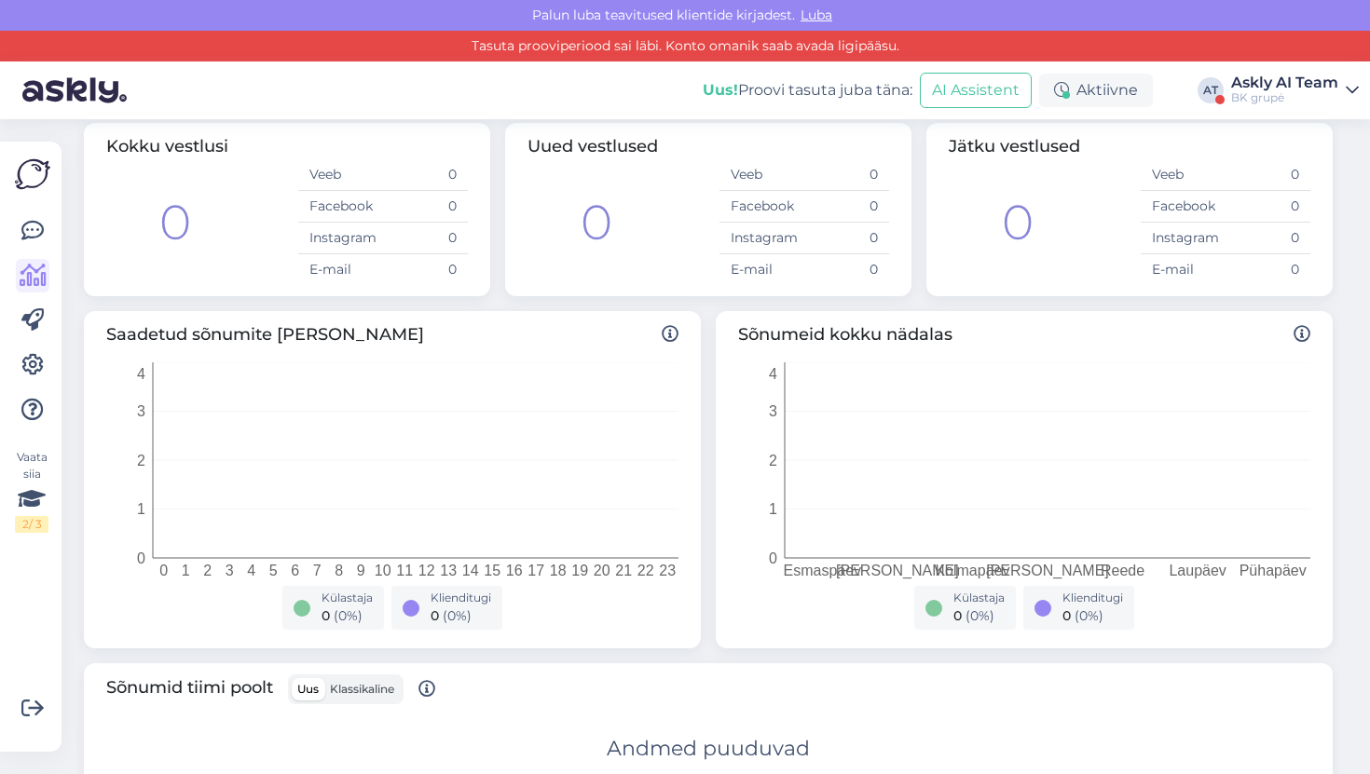
scroll to position [0, 0]
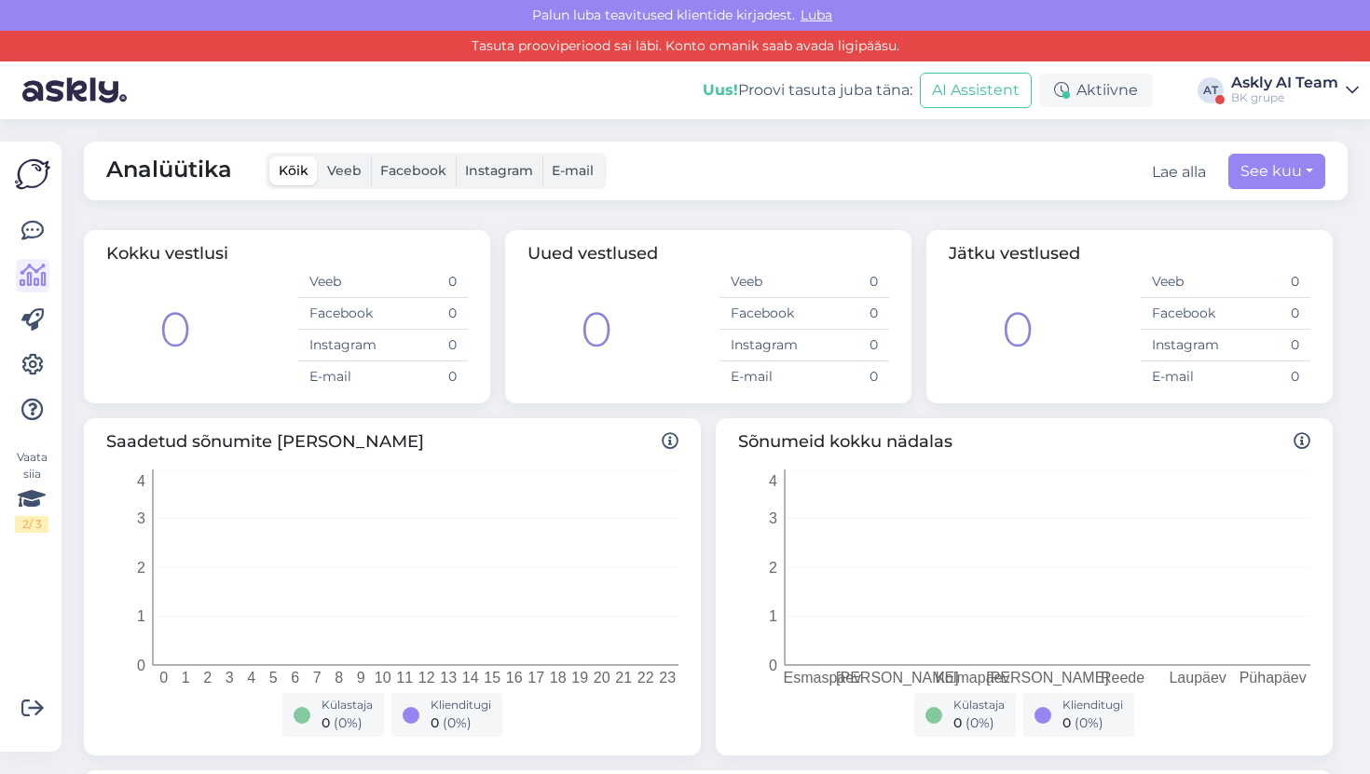
click at [1262, 103] on div "BK grupė" at bounding box center [1284, 97] width 107 height 15
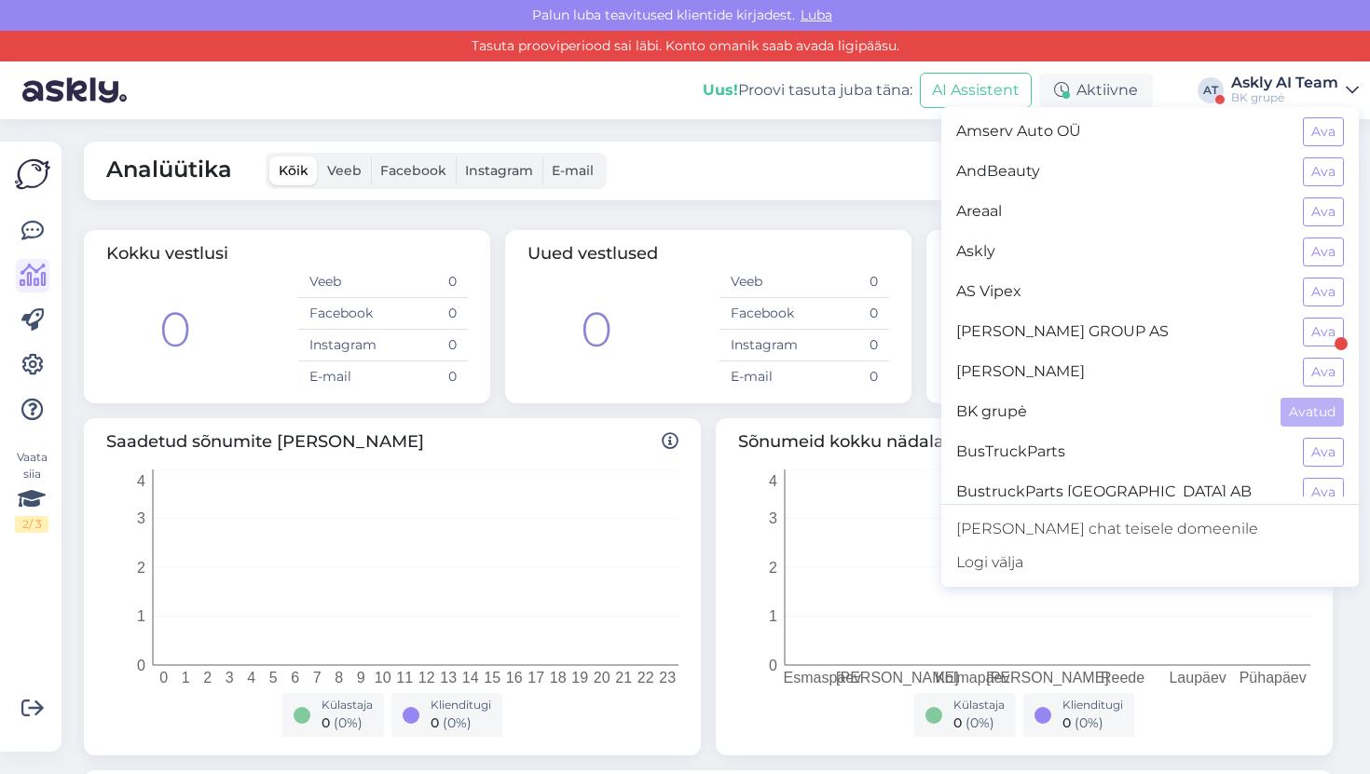
scroll to position [45, 0]
click at [1309, 461] on button "Ava" at bounding box center [1322, 450] width 41 height 29
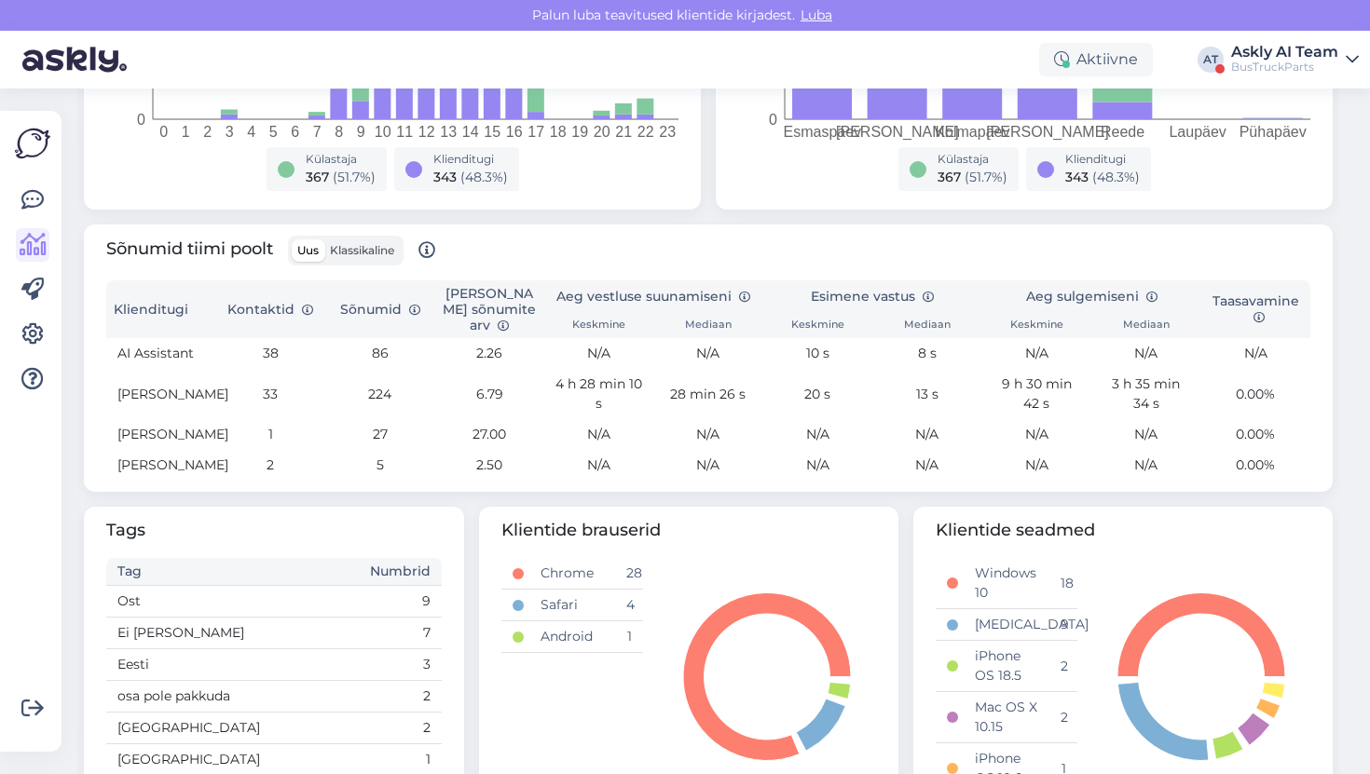
scroll to position [514, 0]
click at [1282, 63] on div "BusTruckParts" at bounding box center [1284, 67] width 107 height 15
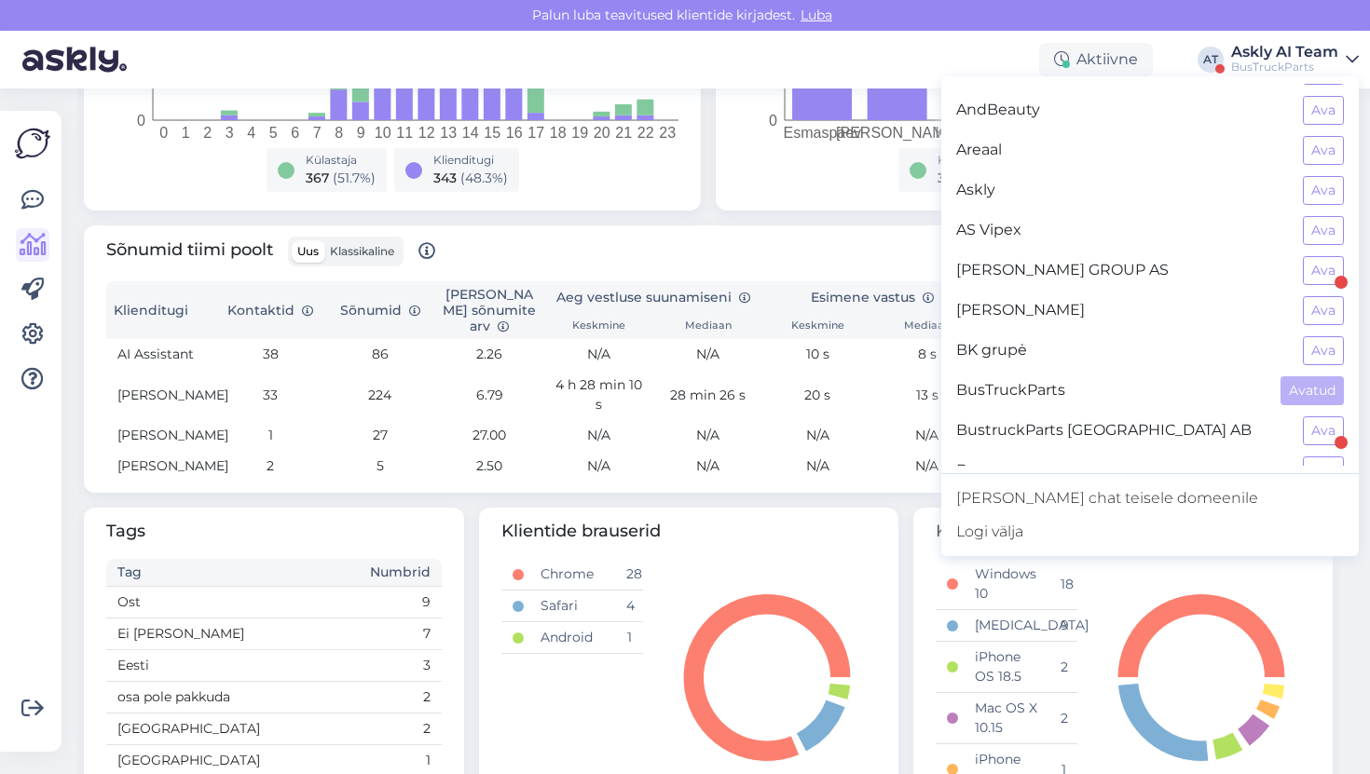
scroll to position [104, 0]
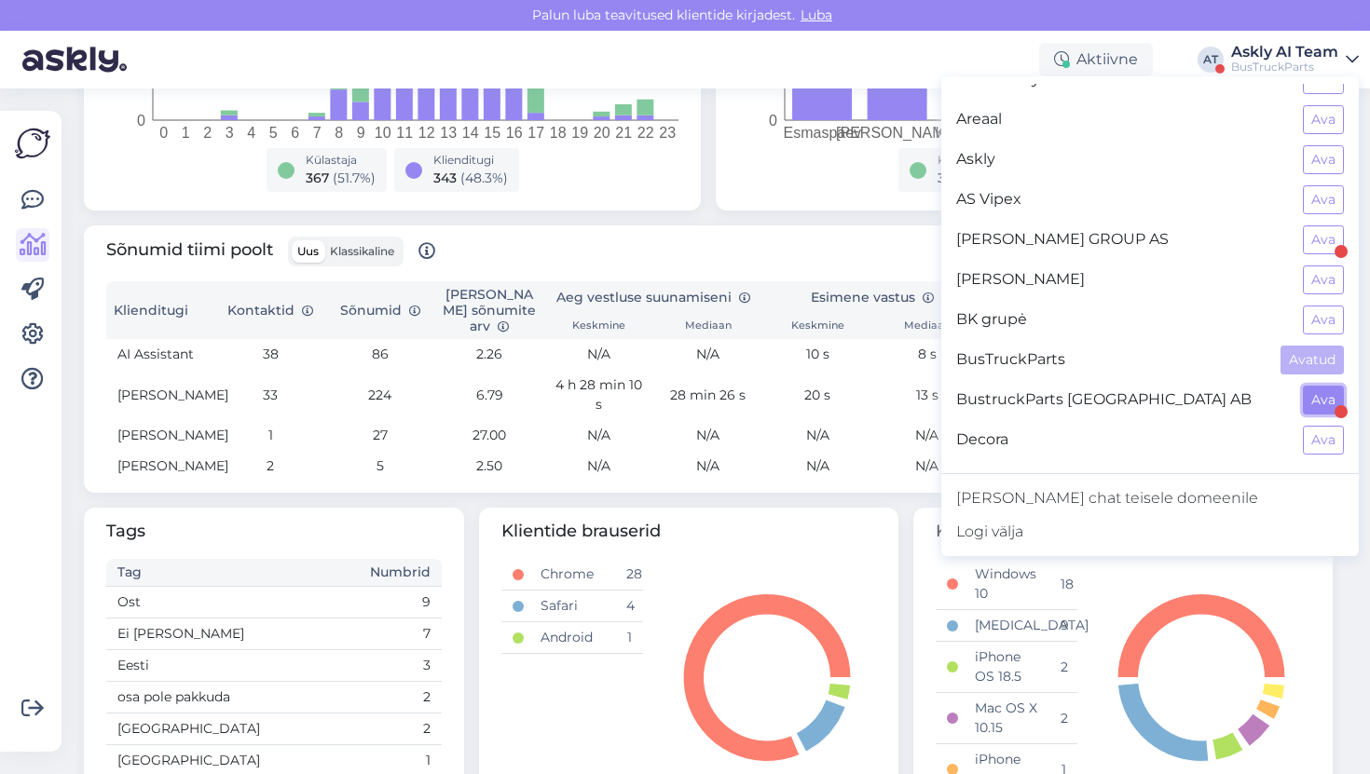
click at [1303, 401] on button "Ava" at bounding box center [1322, 400] width 41 height 29
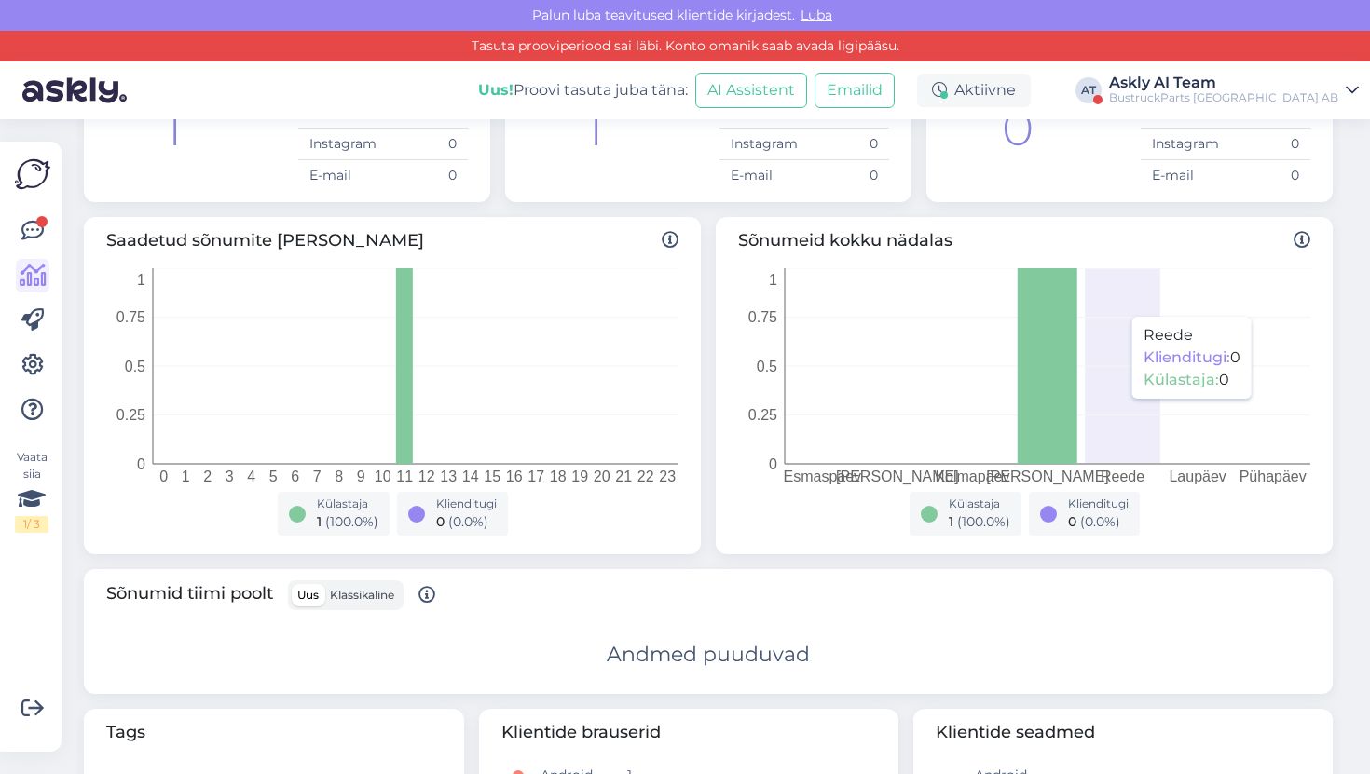
scroll to position [0, 0]
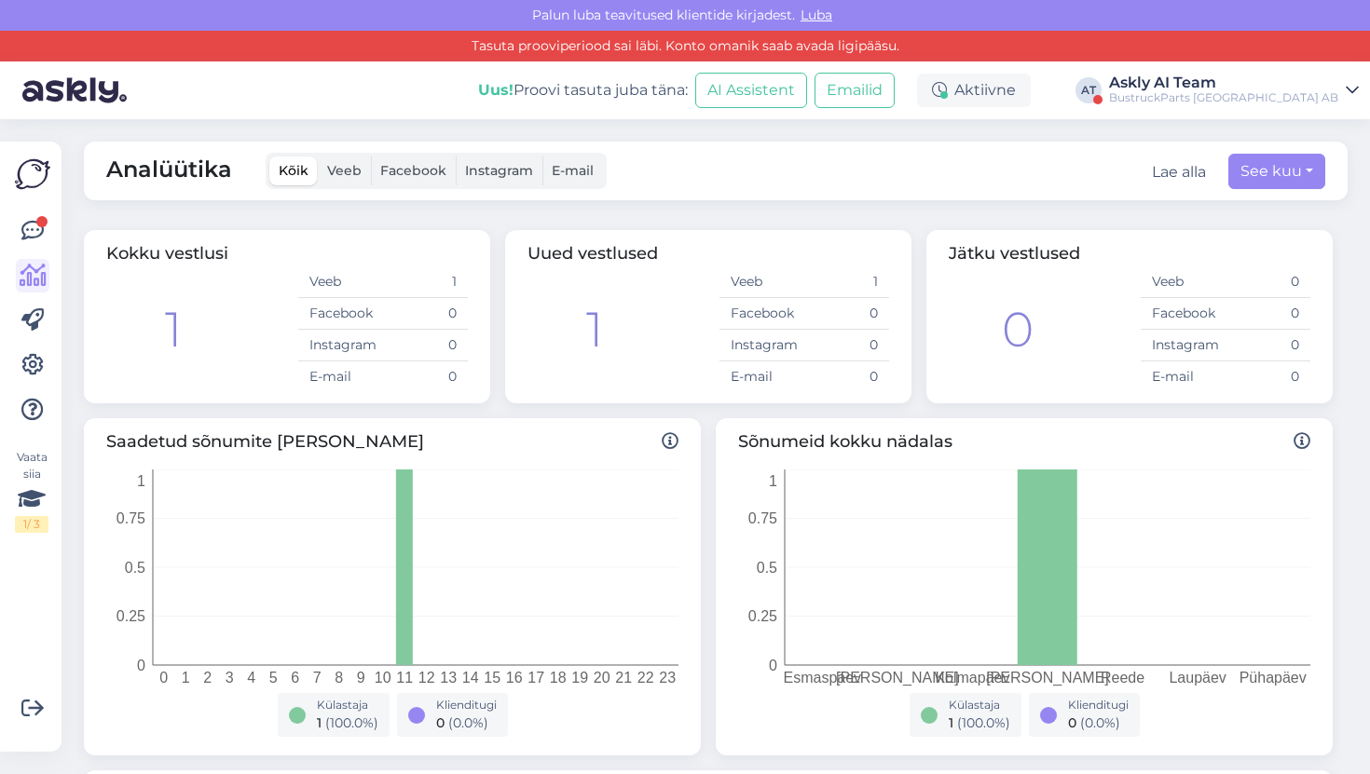
click at [1257, 102] on div "BustruckParts Sverige AB" at bounding box center [1223, 97] width 229 height 15
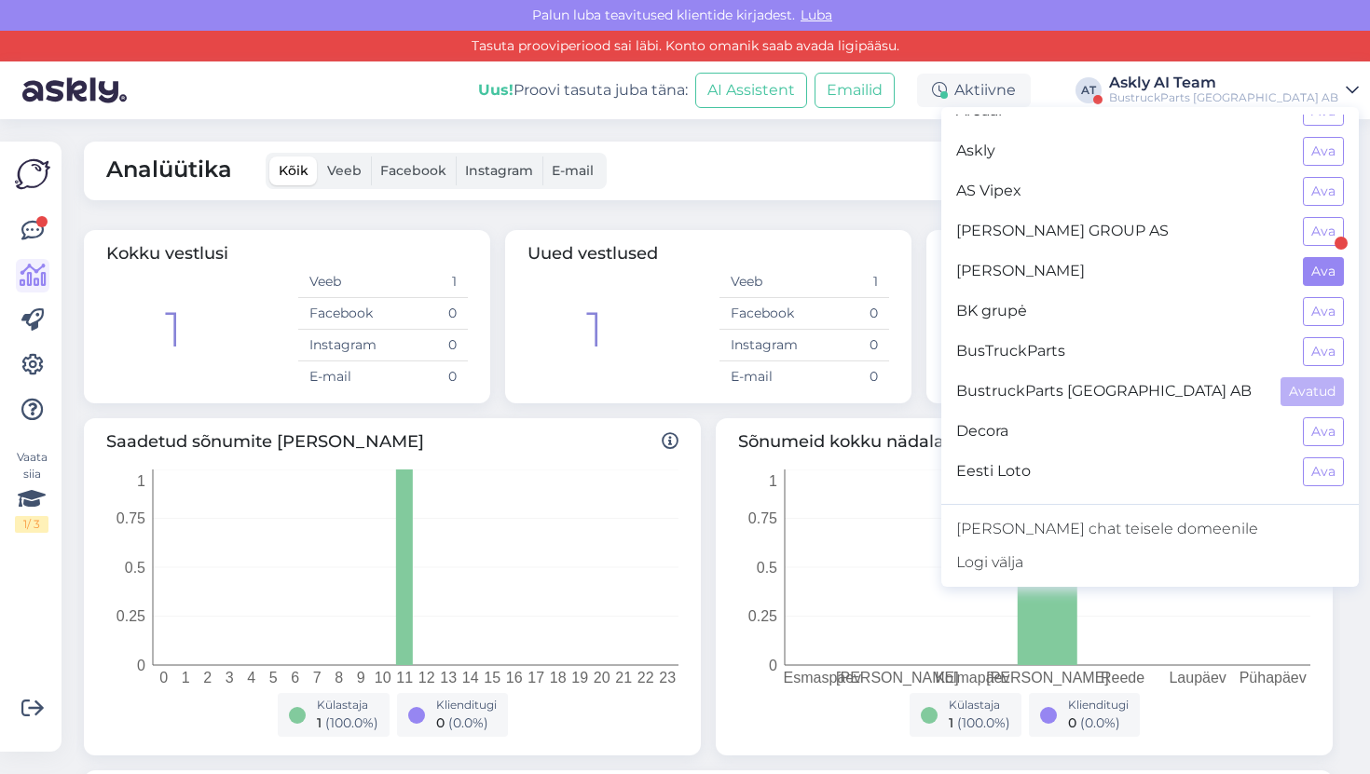
scroll to position [219, 0]
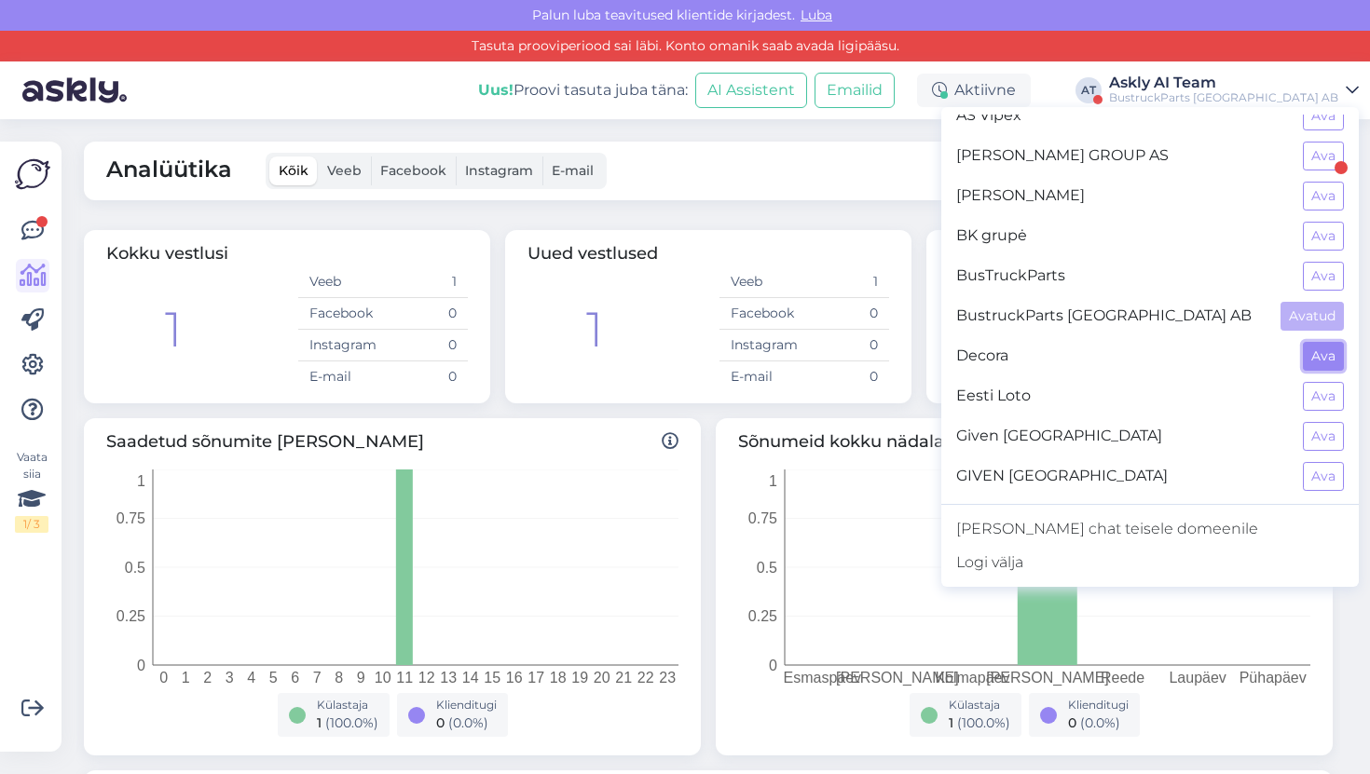
click at [1323, 365] on button "Ava" at bounding box center [1322, 356] width 41 height 29
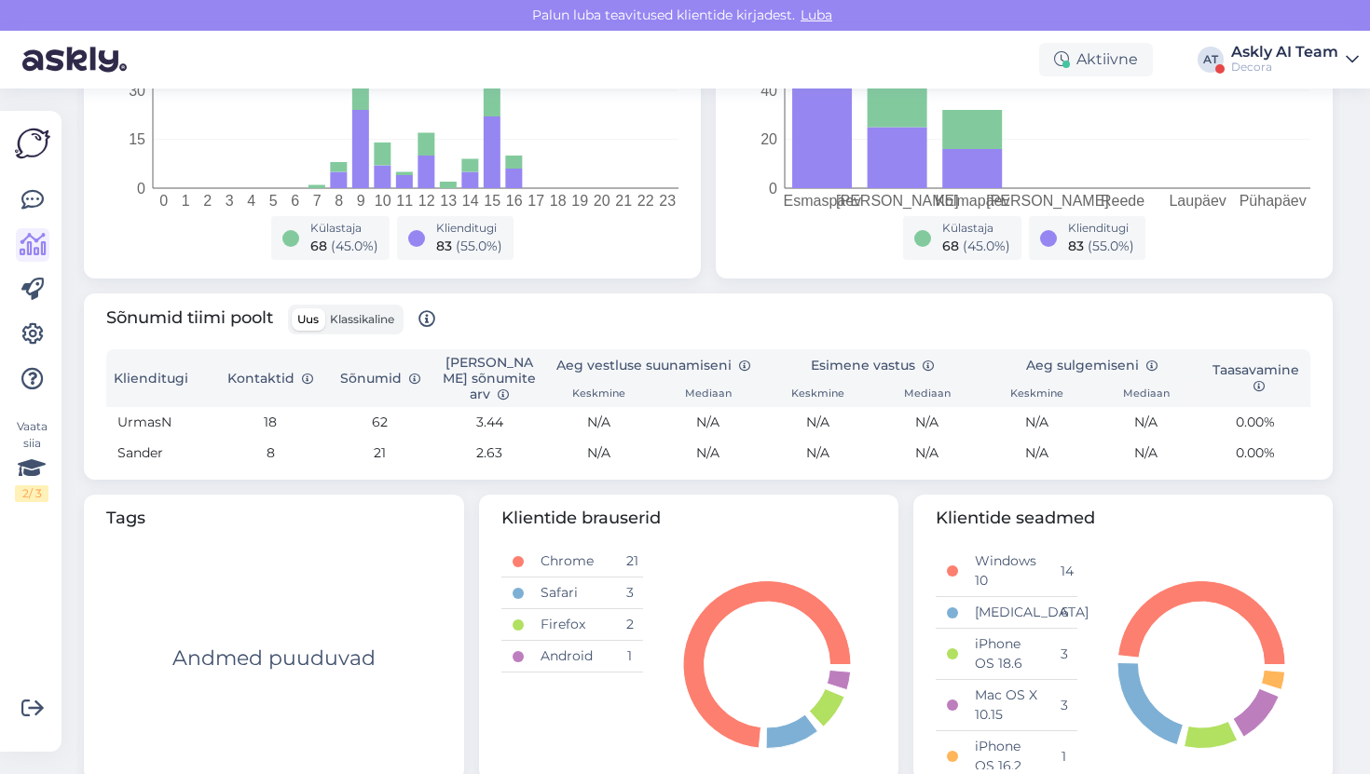
scroll to position [250, 0]
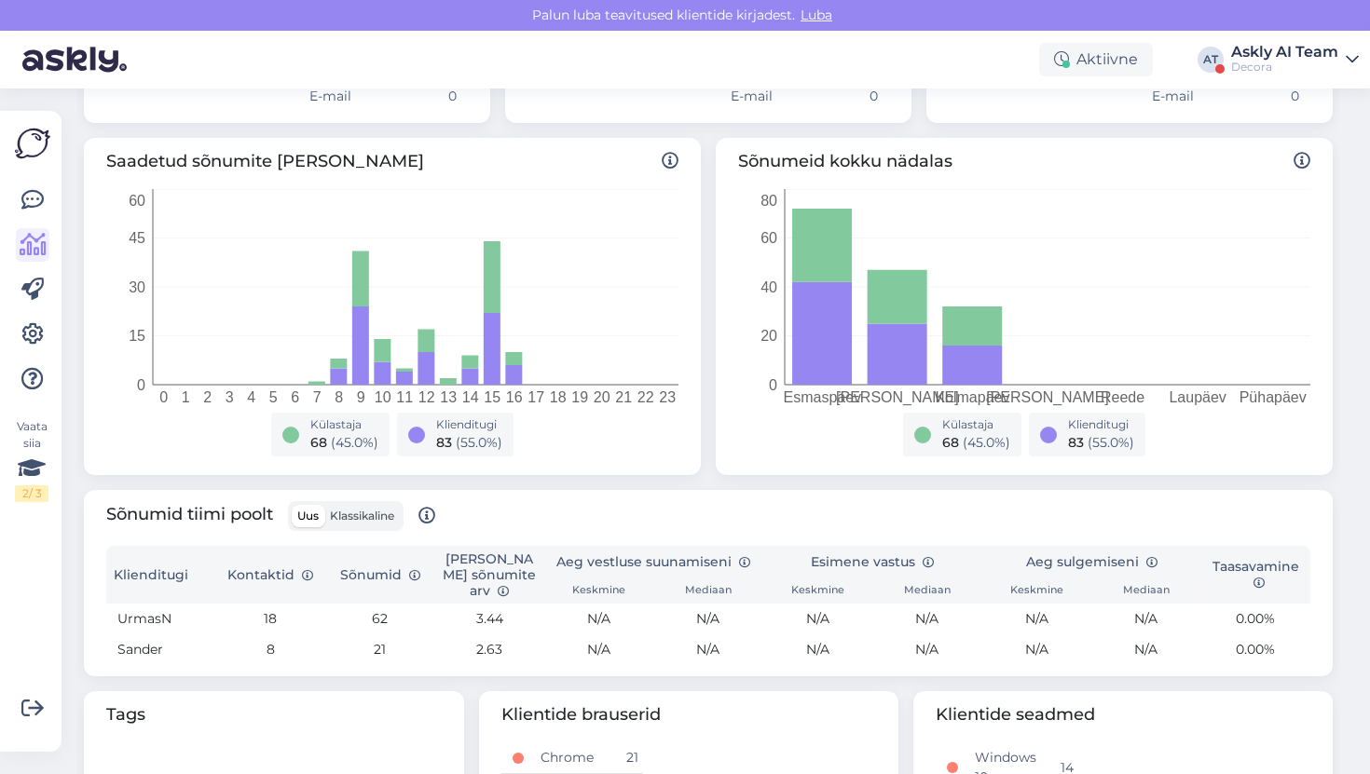
click at [1253, 87] on div "Aktiivne AT Askly AI Team Decora" at bounding box center [685, 60] width 1370 height 58
click at [1253, 78] on div "Aktiivne AT Askly AI Team Decora" at bounding box center [685, 60] width 1370 height 58
click at [1253, 65] on div "Decora" at bounding box center [1284, 67] width 107 height 15
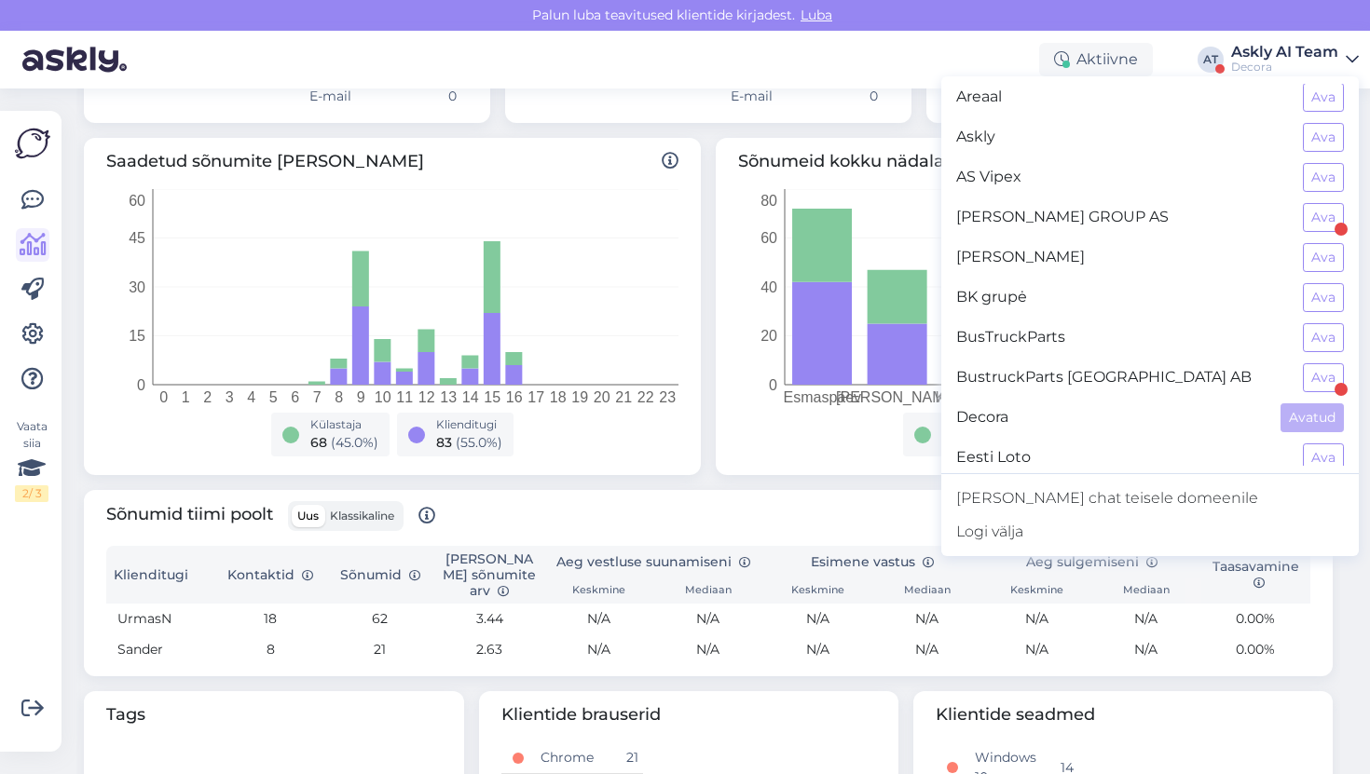
scroll to position [193, 0]
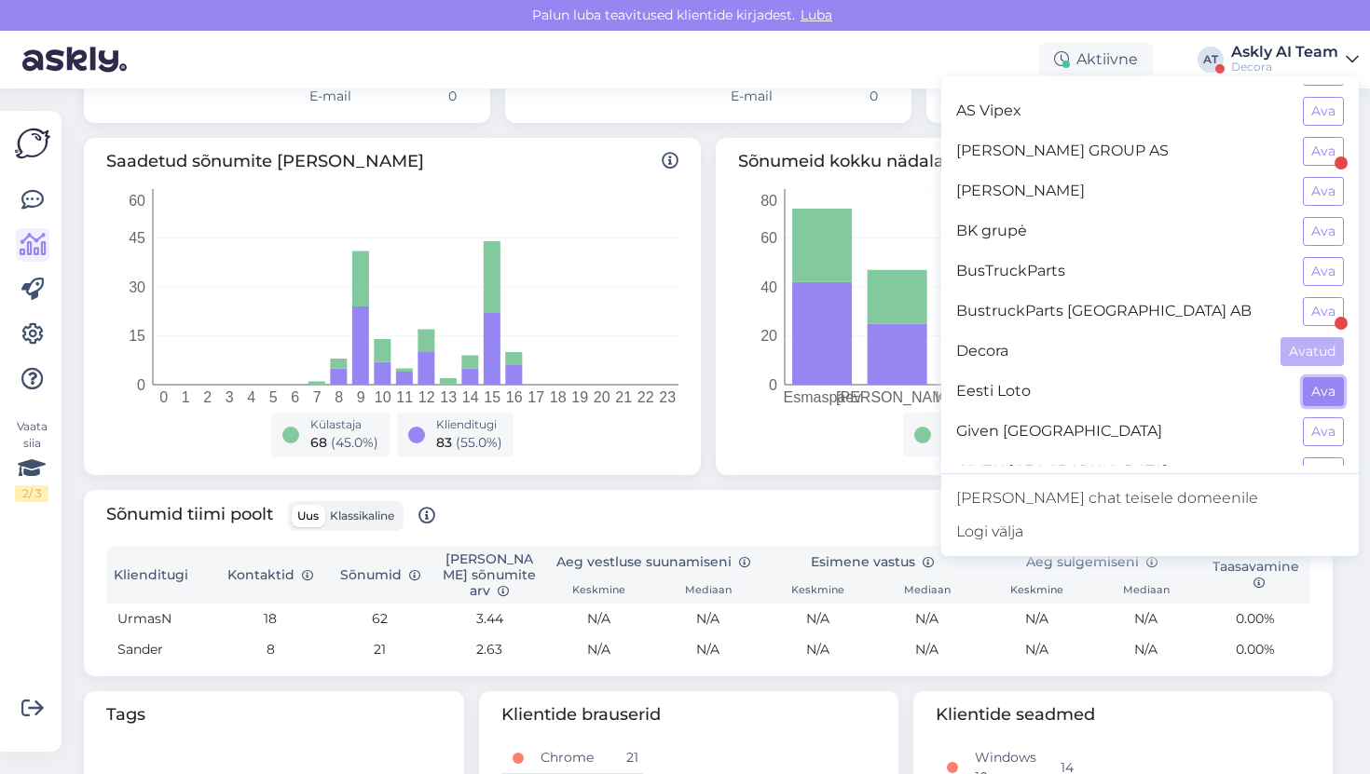
click at [1329, 393] on button "Ava" at bounding box center [1322, 391] width 41 height 29
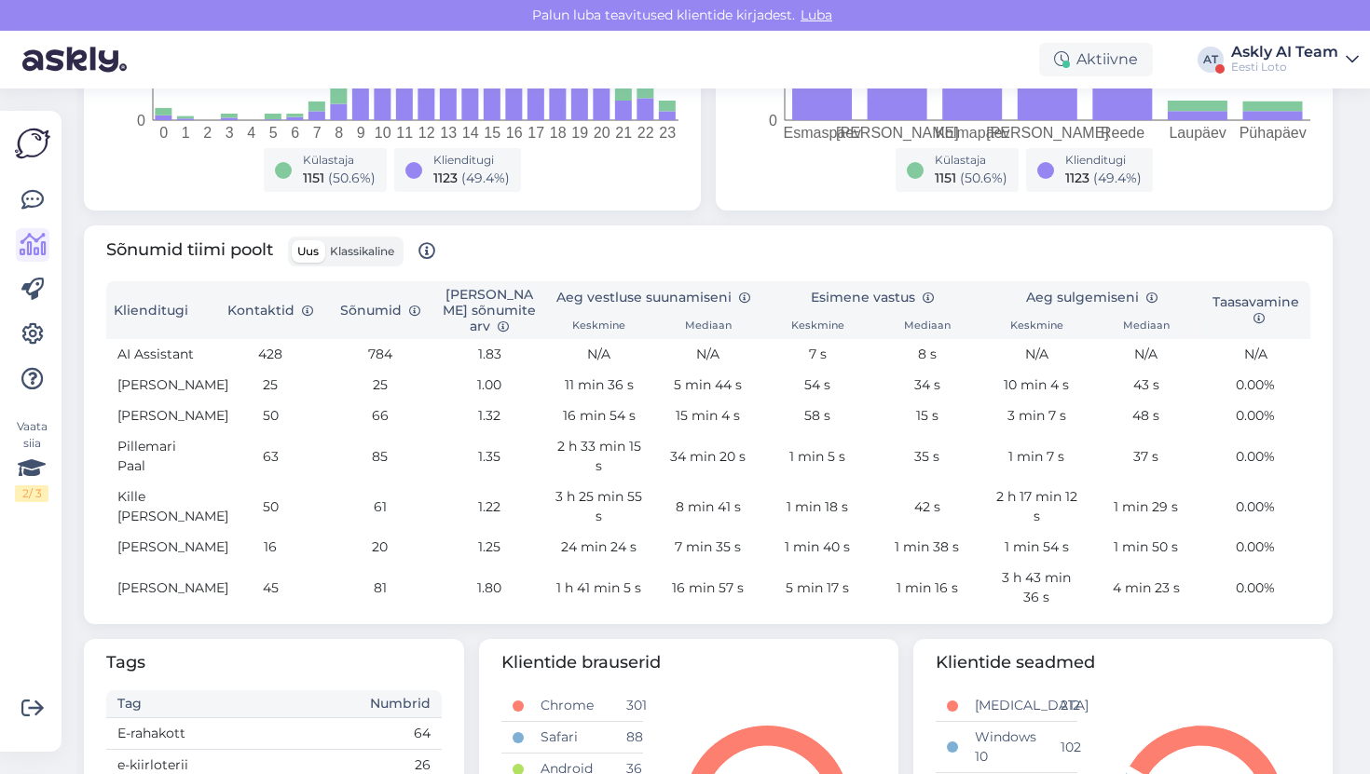
scroll to position [515, 0]
